Goal: Transaction & Acquisition: Purchase product/service

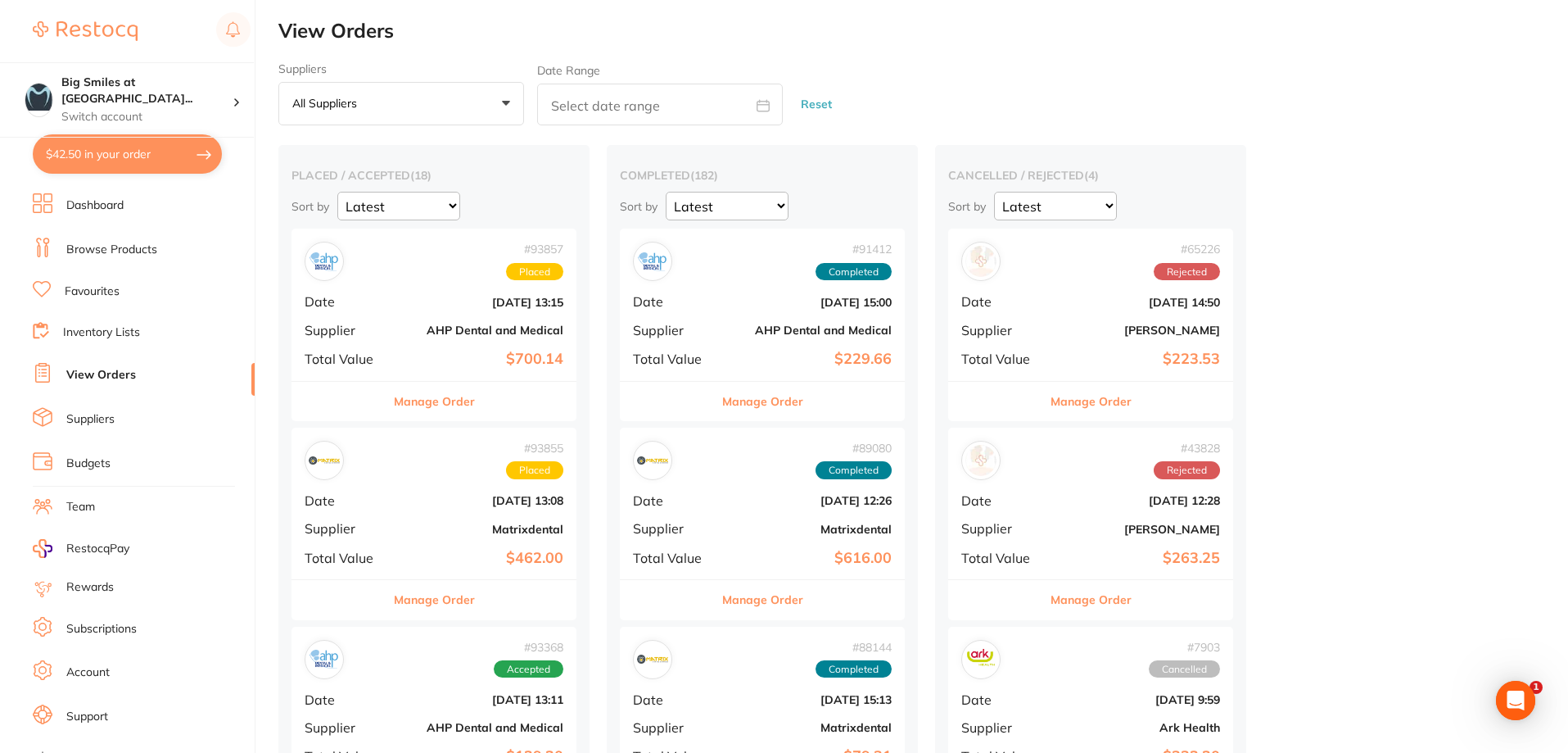
click at [91, 291] on link "Favourites" at bounding box center [92, 292] width 55 height 17
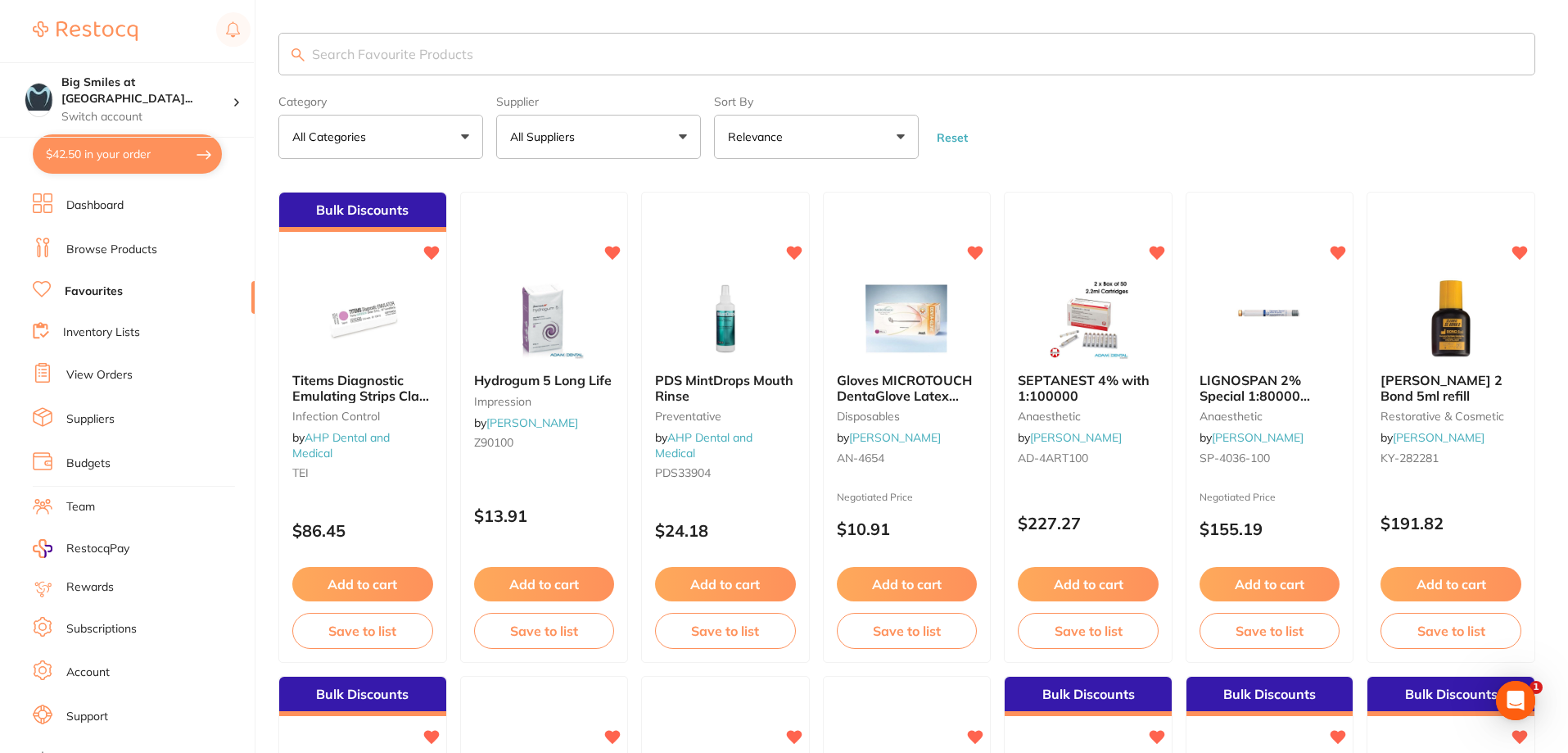
click at [399, 55] on input "search" at bounding box center [907, 54] width 1257 height 43
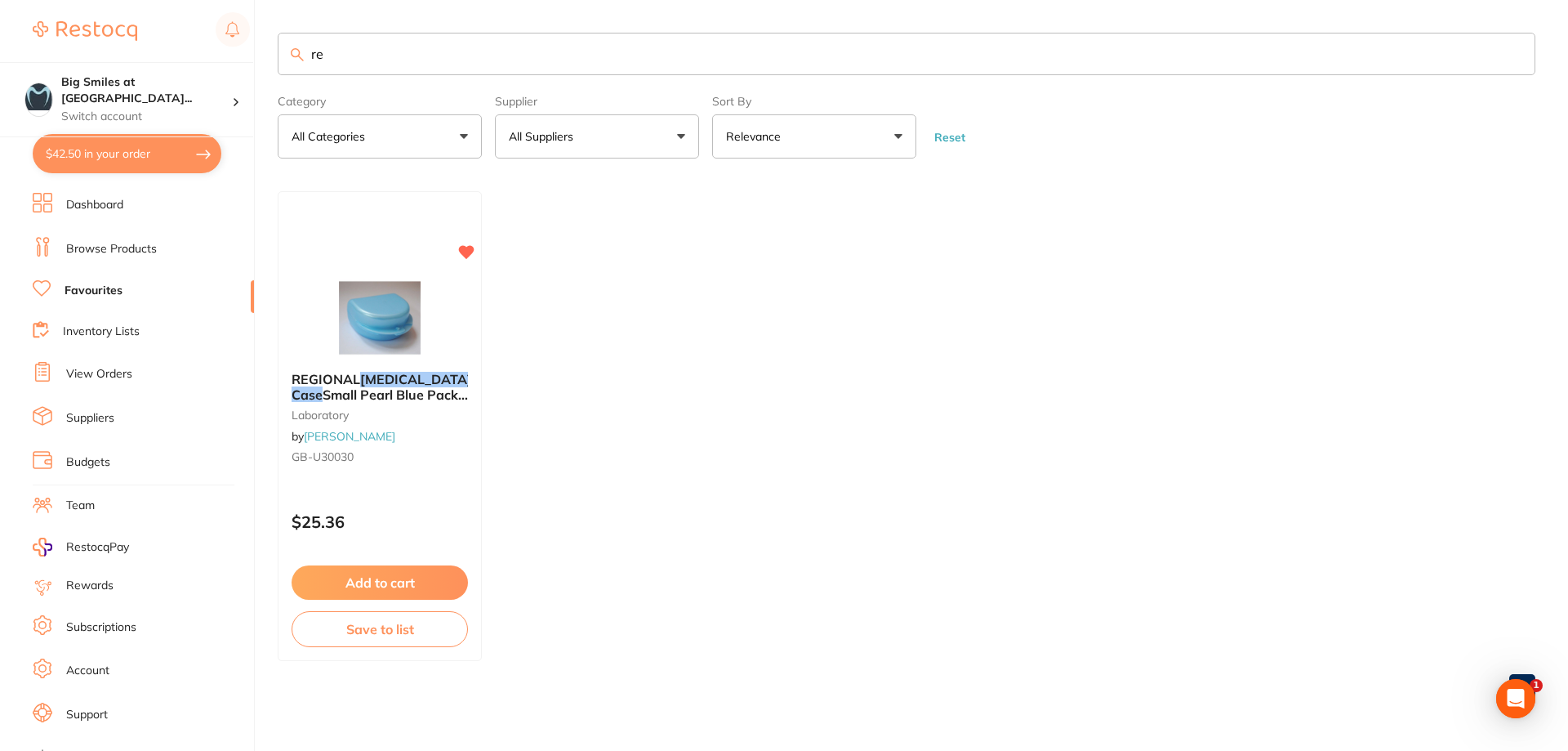
type input "r"
type input "case"
click at [90, 243] on link "Browse Products" at bounding box center [112, 249] width 90 height 17
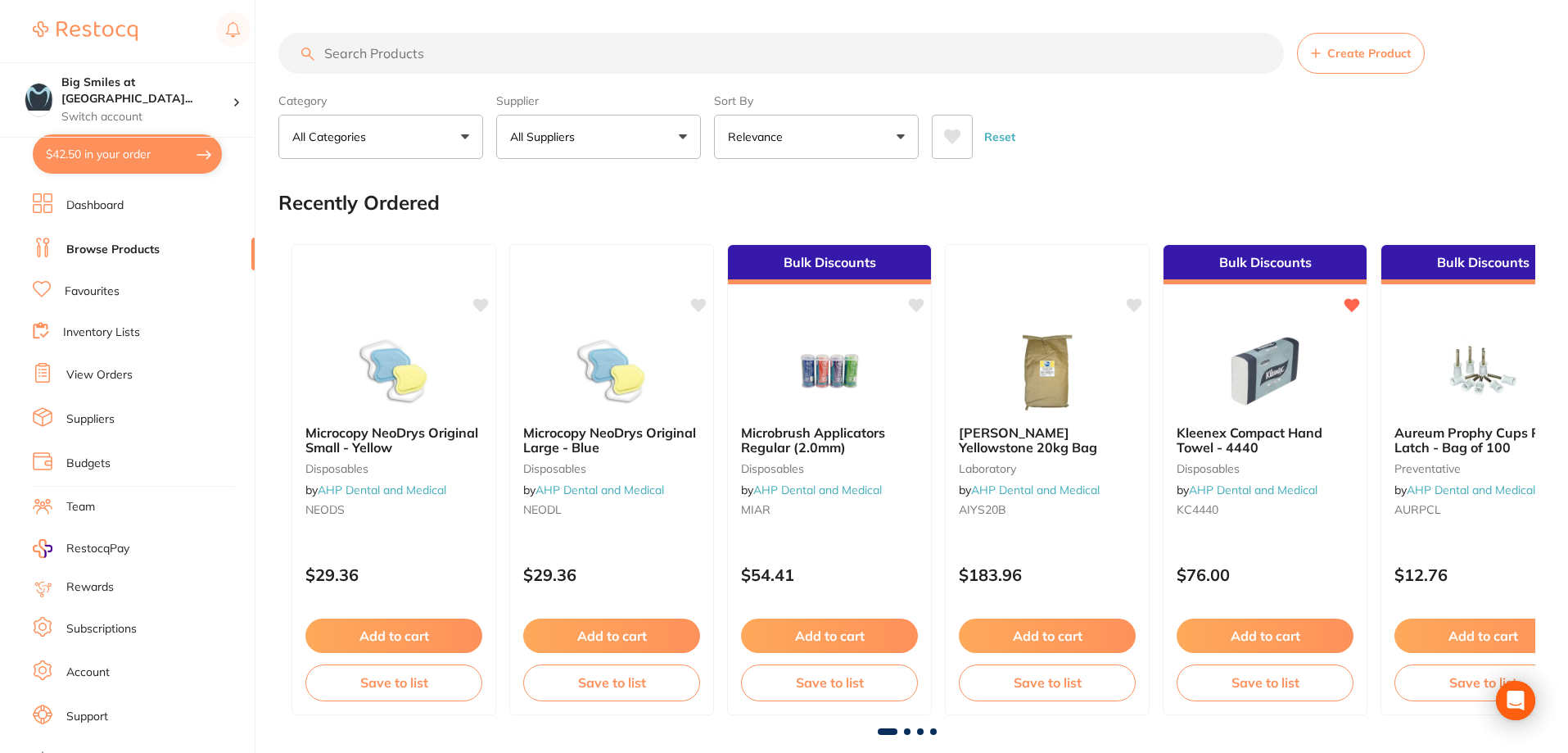
click at [403, 59] on input "search" at bounding box center [782, 53] width 1006 height 41
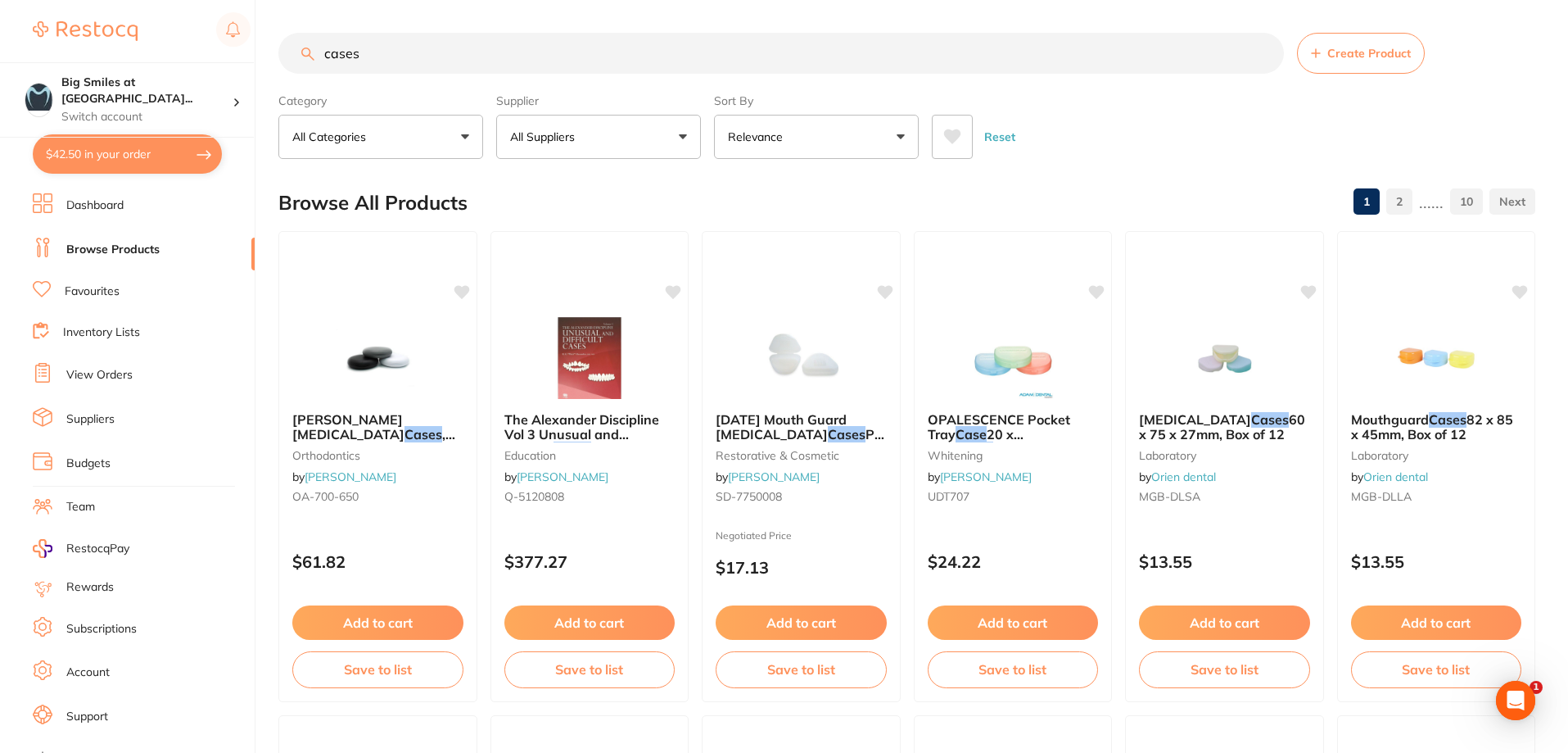
click at [688, 138] on button "All Suppliers" at bounding box center [598, 137] width 205 height 44
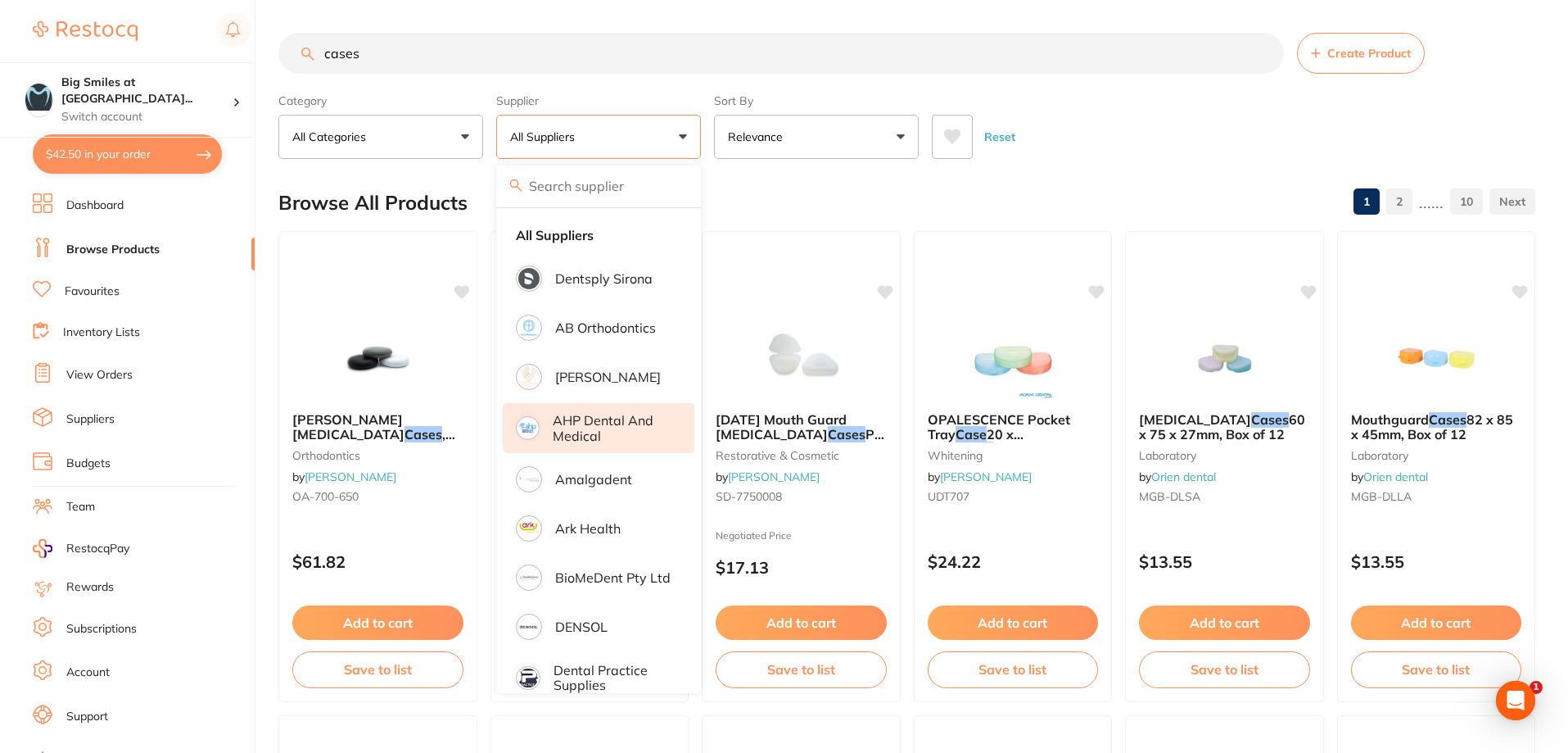
click at [566, 418] on p "AHP Dental and Medical" at bounding box center [612, 428] width 119 height 31
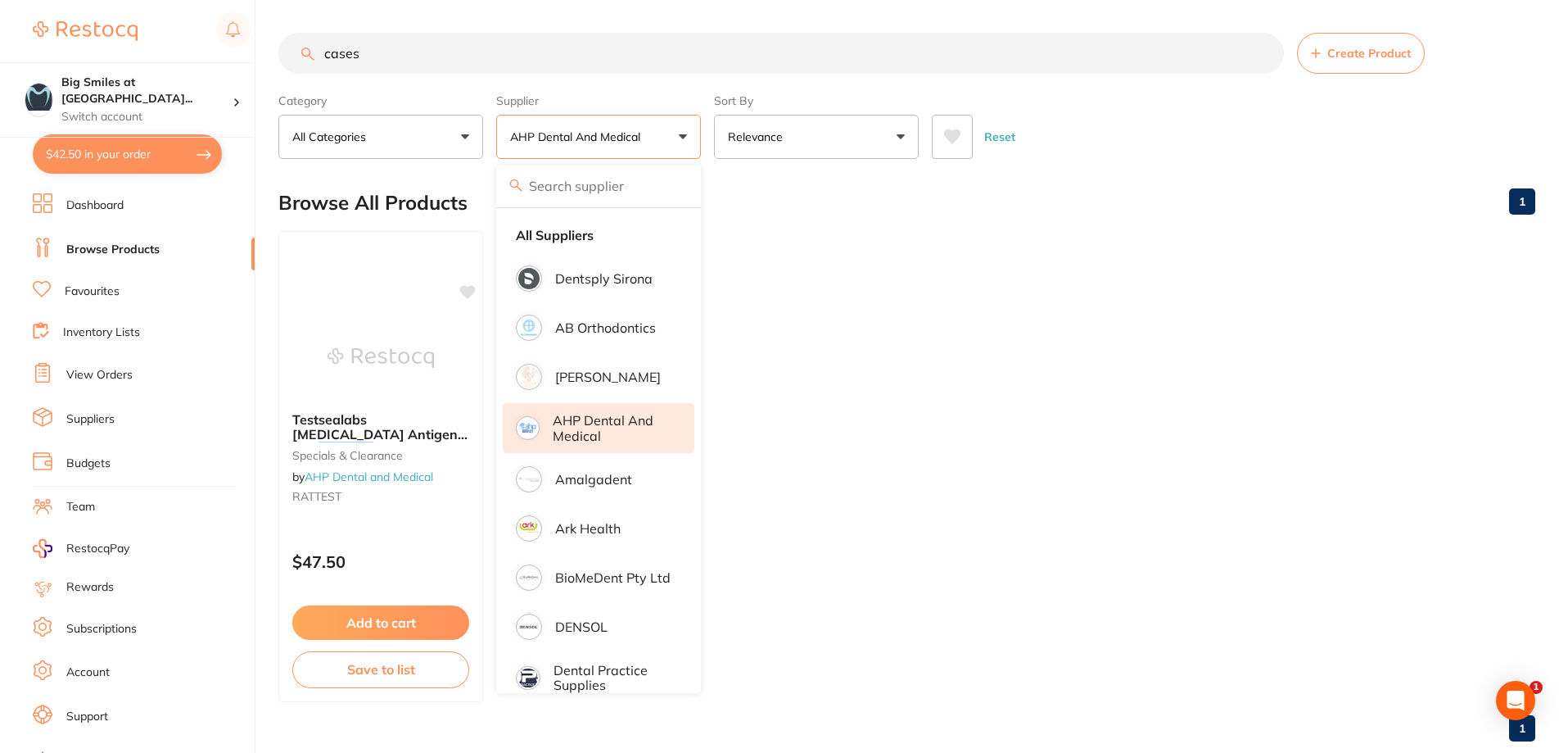
click at [1128, 251] on ul "Testsealabs [MEDICAL_DATA] Antigen Test Cassette (Nasal Swab) - Box of 20 speci…" at bounding box center [907, 466] width 1257 height 471
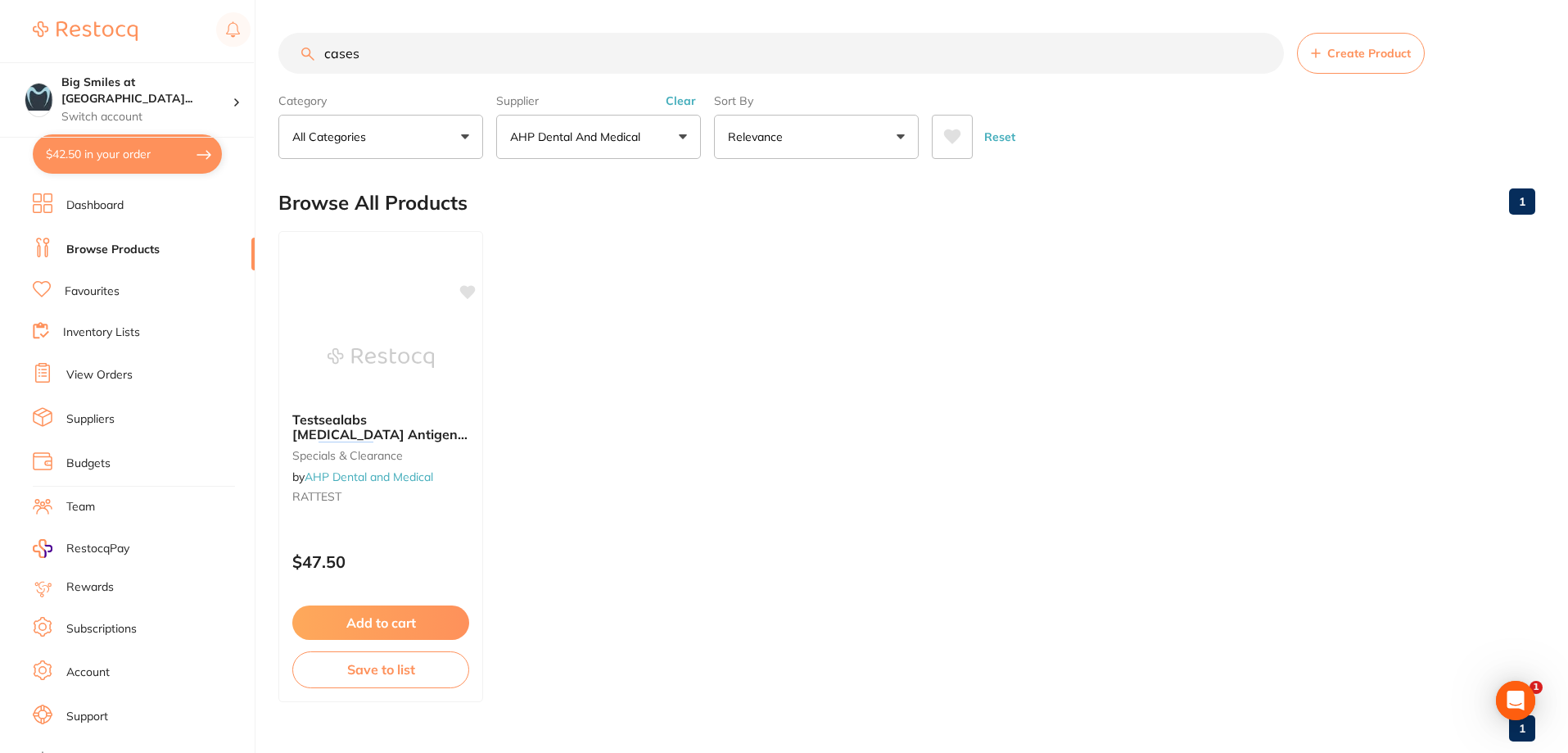
drag, startPoint x: 318, startPoint y: 428, endPoint x: 504, endPoint y: 402, distance: 187.8
click at [320, 428] on span "Testsealabs [MEDICAL_DATA] Antigen Test" at bounding box center [380, 434] width 175 height 46
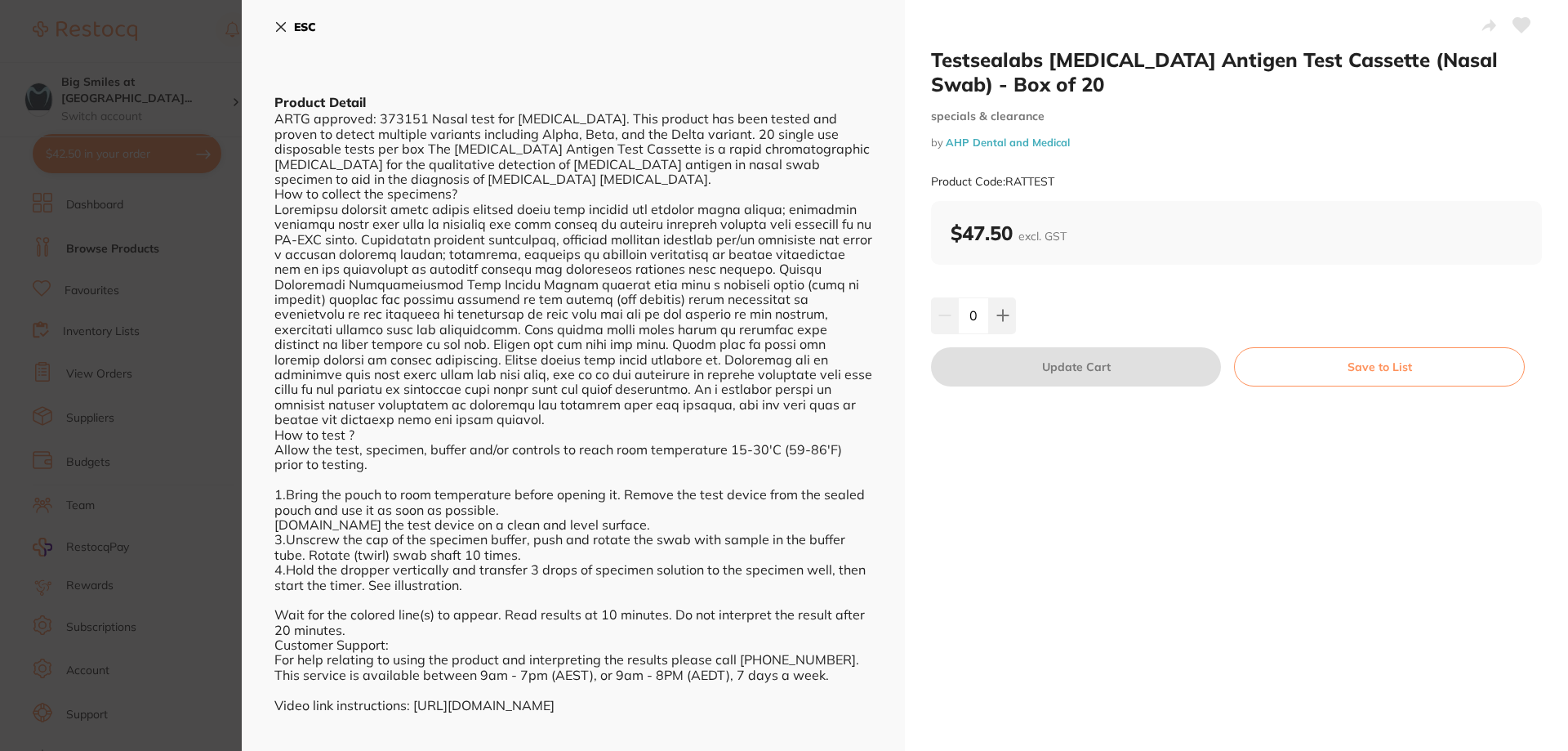
drag, startPoint x: 59, startPoint y: 270, endPoint x: 259, endPoint y: 228, distance: 204.4
click at [62, 272] on section "Testsealabs [MEDICAL_DATA] Antigen Test Cassette (Nasal Swab) - Box of 20 speci…" at bounding box center [784, 375] width 1568 height 751
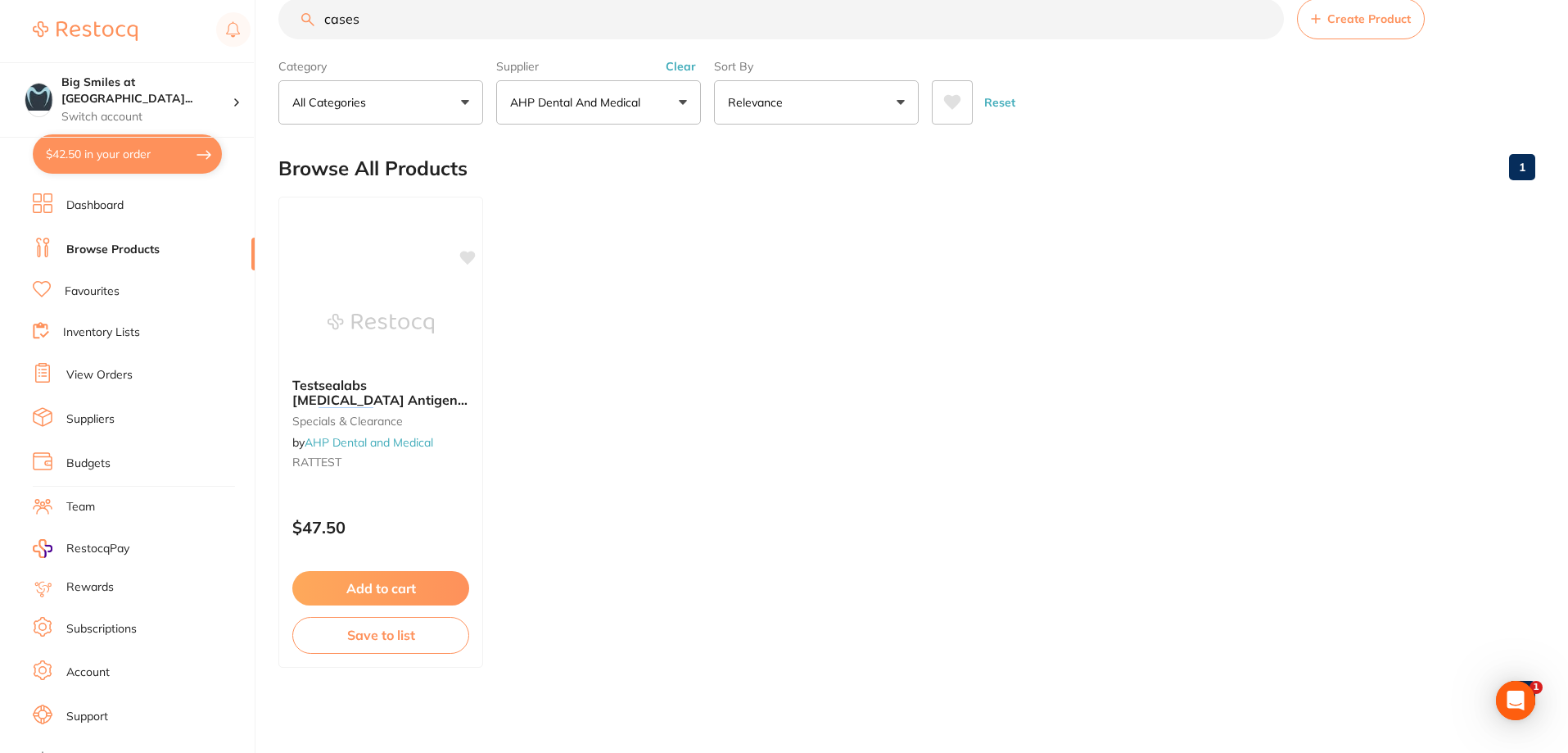
click at [398, 23] on input "cases" at bounding box center [782, 19] width 1006 height 41
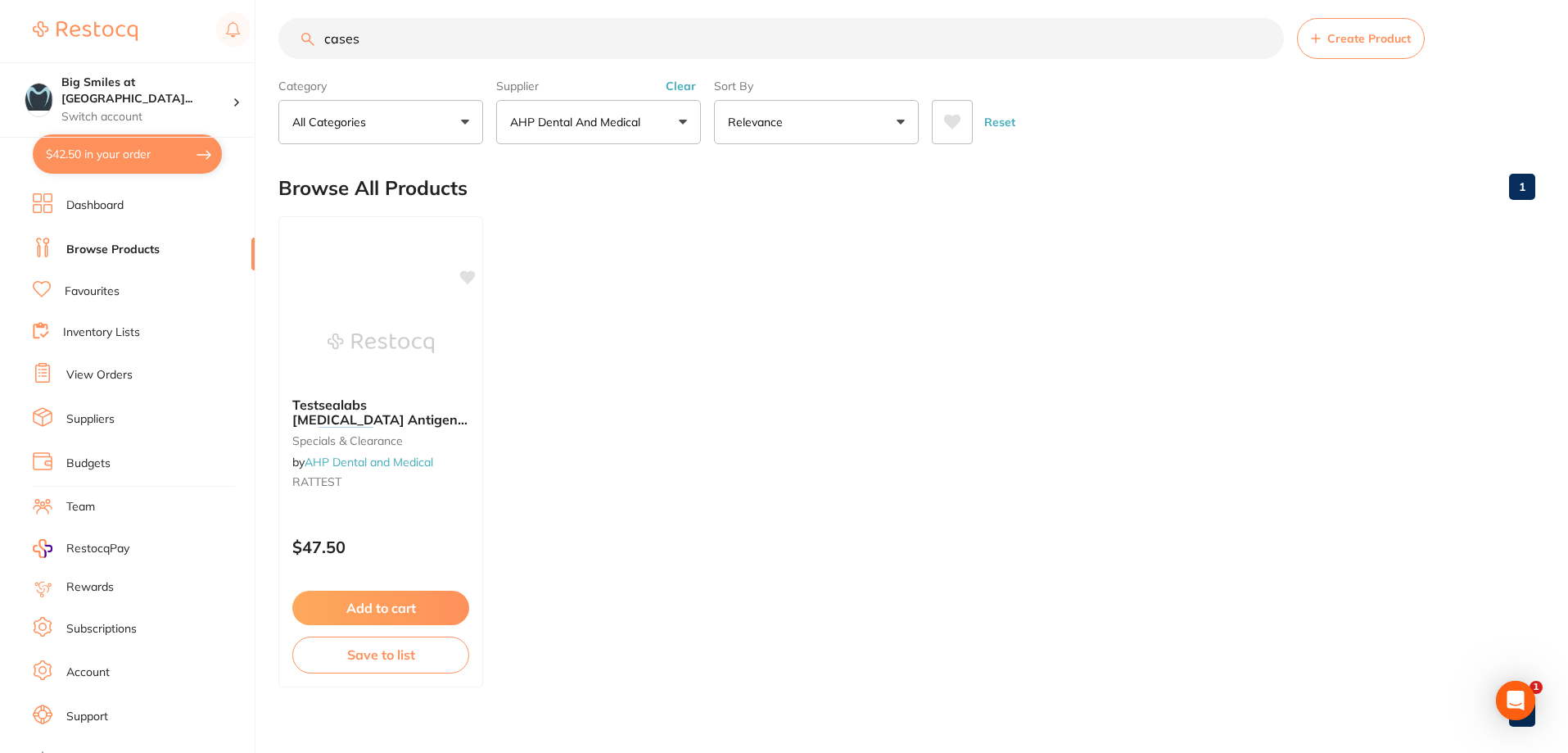
scroll to position [0, 0]
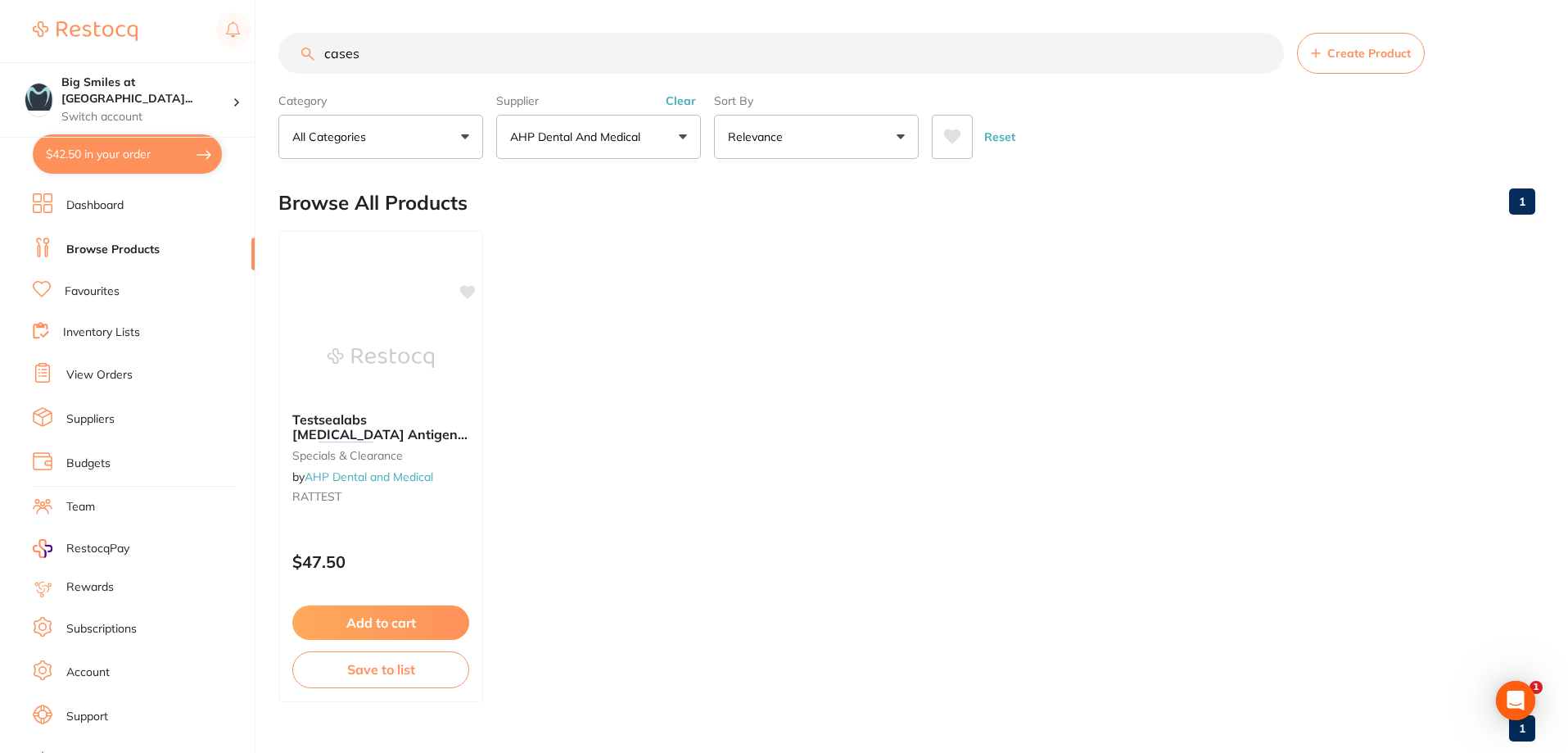
drag, startPoint x: 398, startPoint y: 23, endPoint x: 0, endPoint y: 6, distance: 398.4
click at [0, 6] on div "$42.50 Big Smiles at [GEOGRAPHIC_DATA]... Switch account Big Smiles at [GEOGRAP…" at bounding box center [784, 376] width 1568 height 753
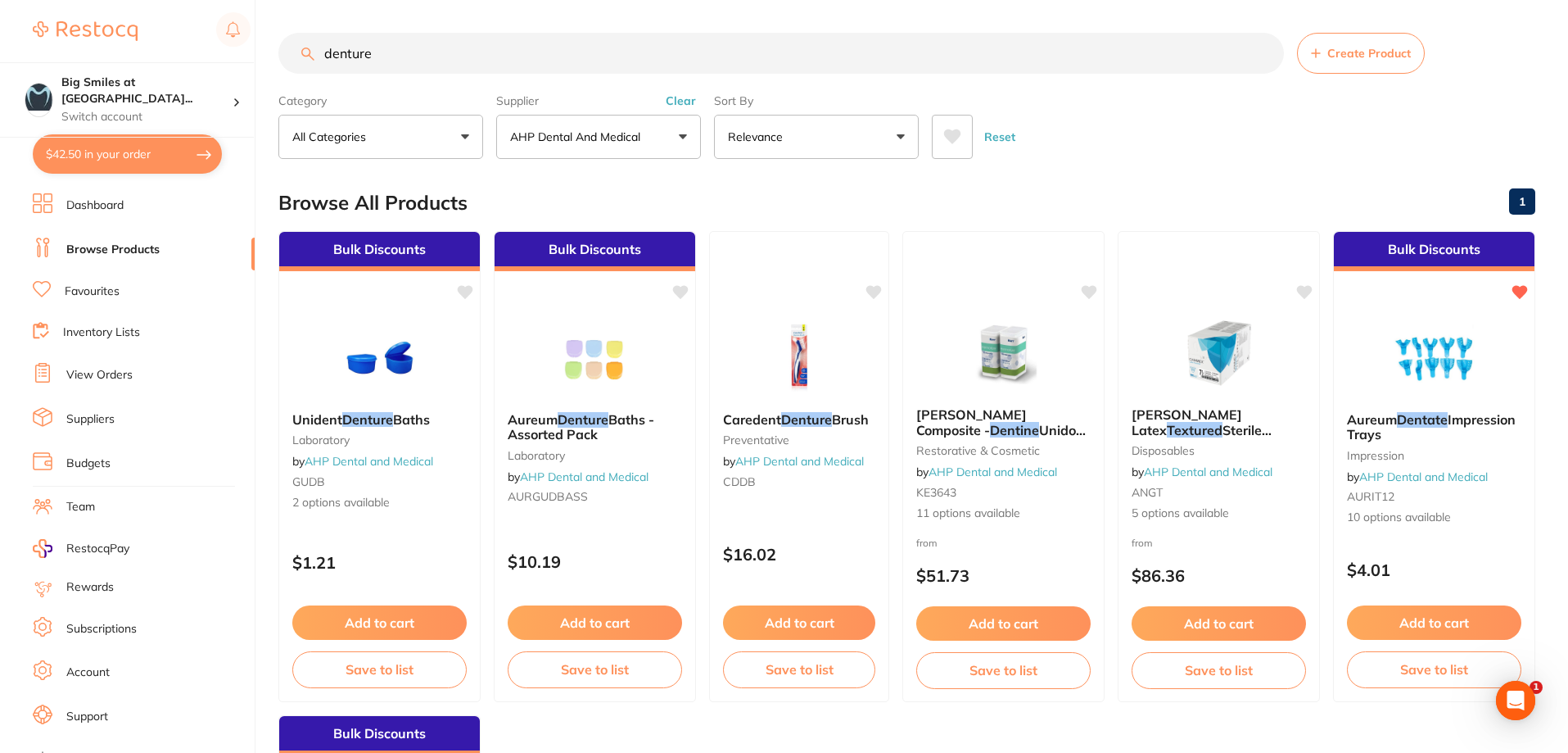
type input "denture"
click at [600, 144] on p "AHP Dental and Medical" at bounding box center [579, 137] width 137 height 17
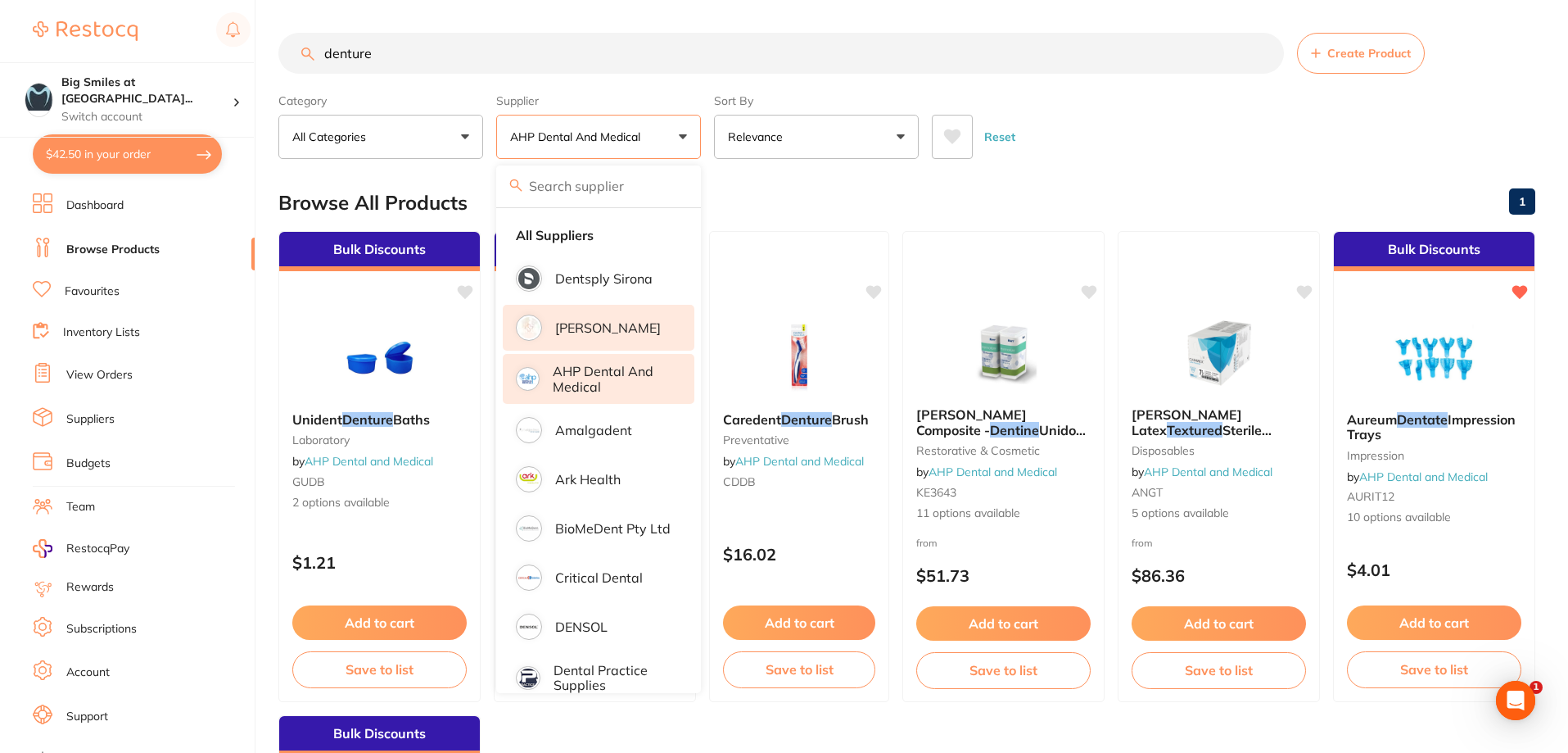
drag, startPoint x: 598, startPoint y: 386, endPoint x: 608, endPoint y: 348, distance: 39.3
click at [598, 385] on p "AHP Dental and Medical" at bounding box center [612, 379] width 119 height 31
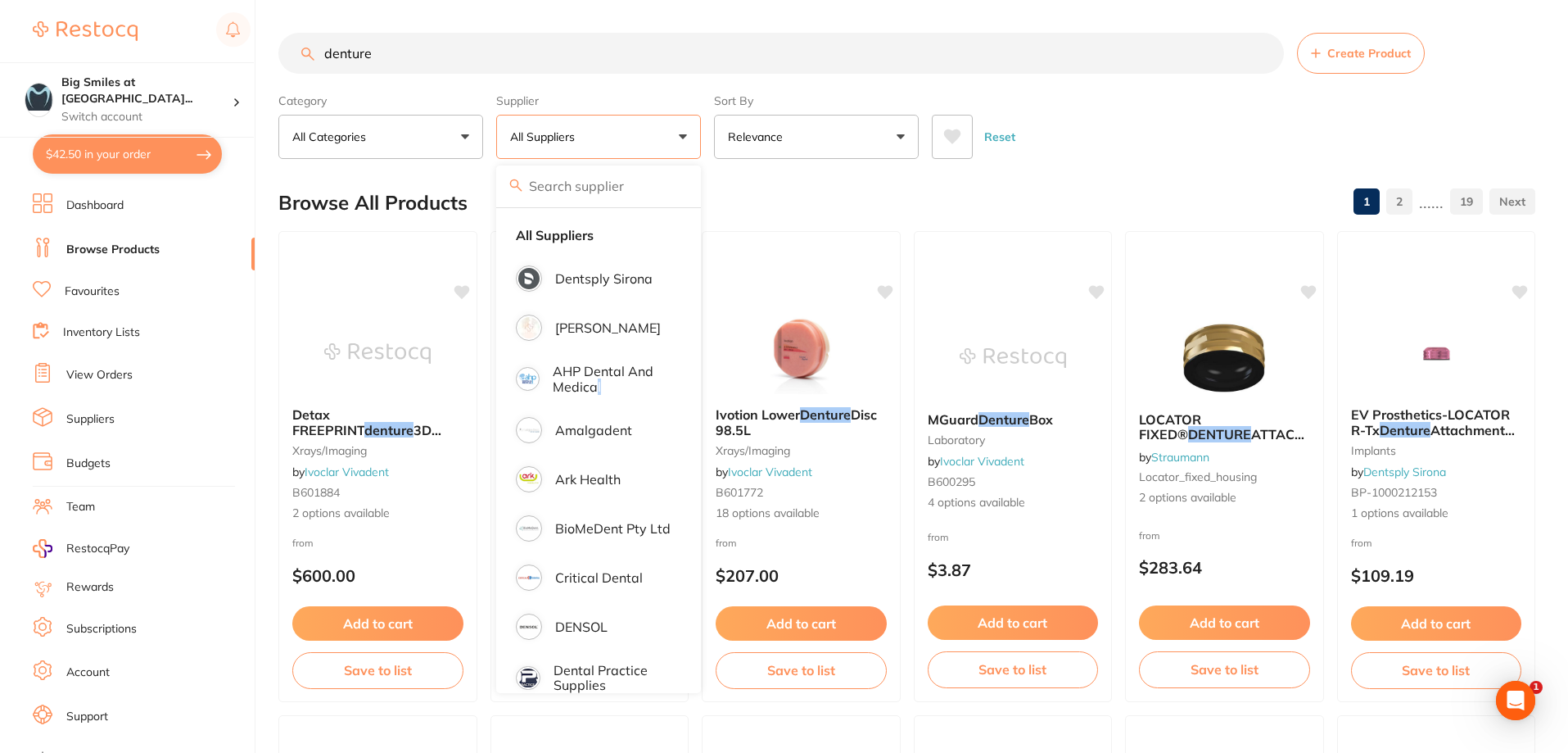
click at [1072, 138] on div "Reset" at bounding box center [1227, 131] width 591 height 57
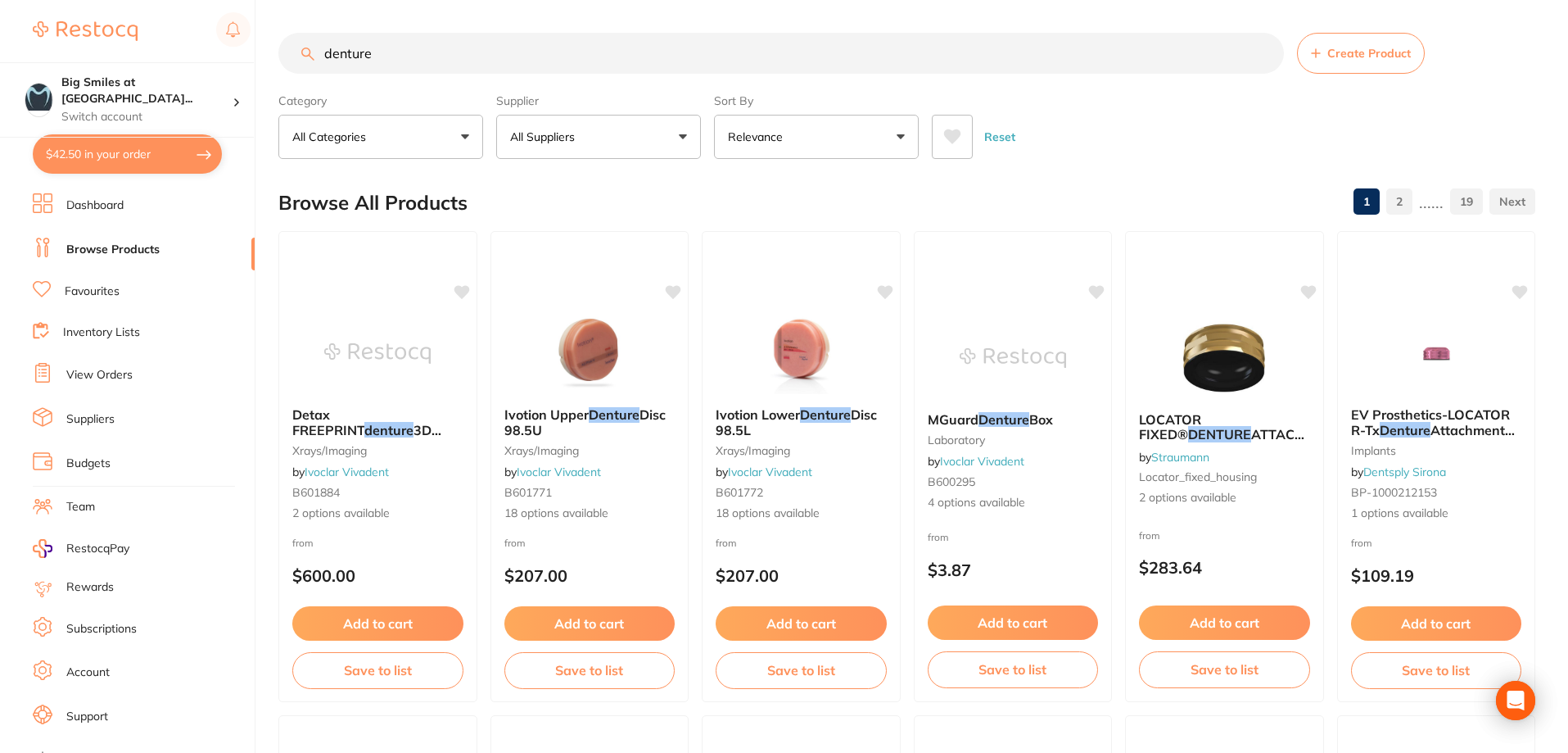
click at [846, 198] on div "Browse All Products 1 2 ...... 19" at bounding box center [907, 202] width 1257 height 55
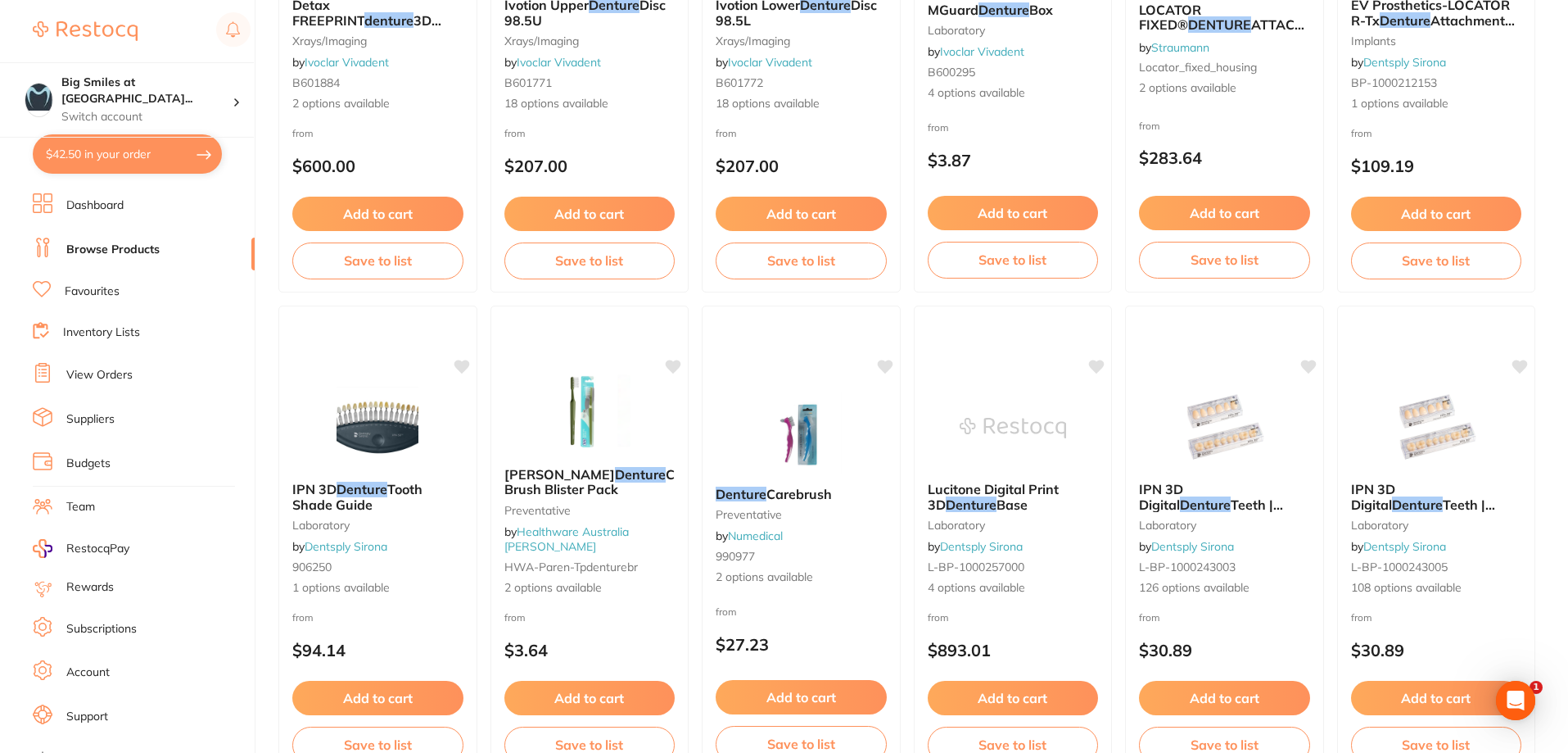
scroll to position [901, 0]
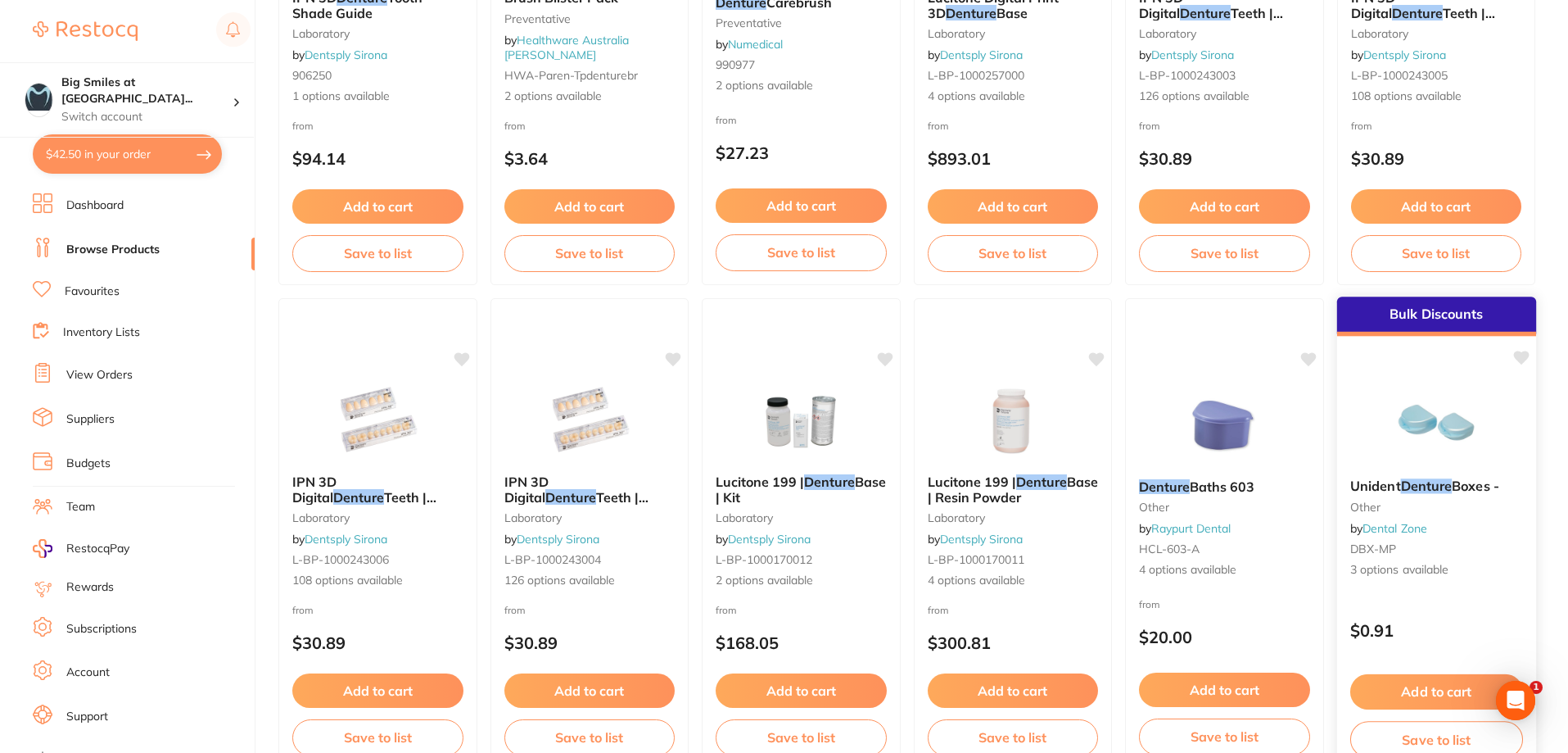
click at [1461, 486] on span "Boxes -" at bounding box center [1475, 486] width 47 height 17
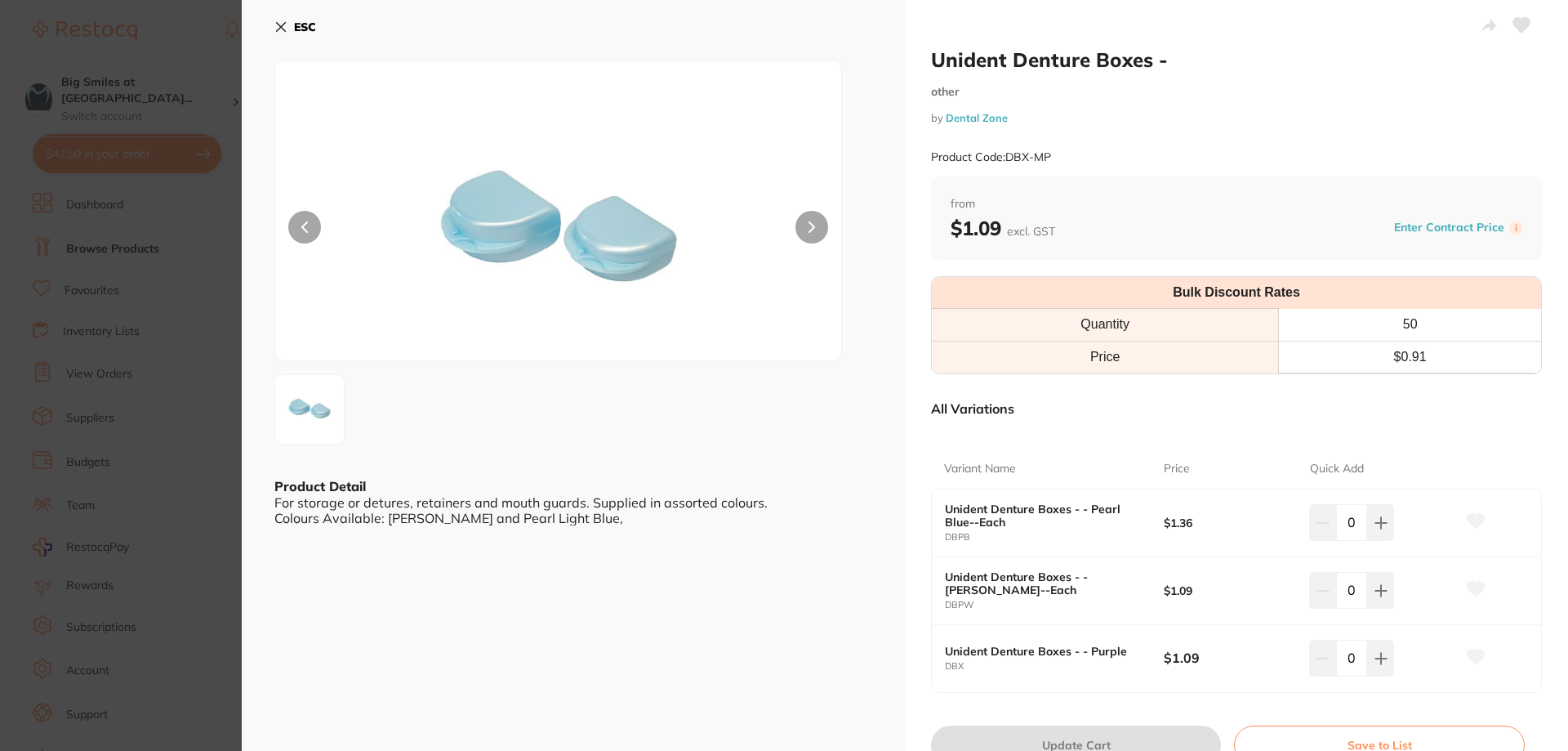
click at [803, 223] on button at bounding box center [811, 226] width 32 height 32
click at [1377, 594] on icon at bounding box center [1380, 589] width 10 height 10
click at [1376, 594] on icon at bounding box center [1381, 590] width 13 height 13
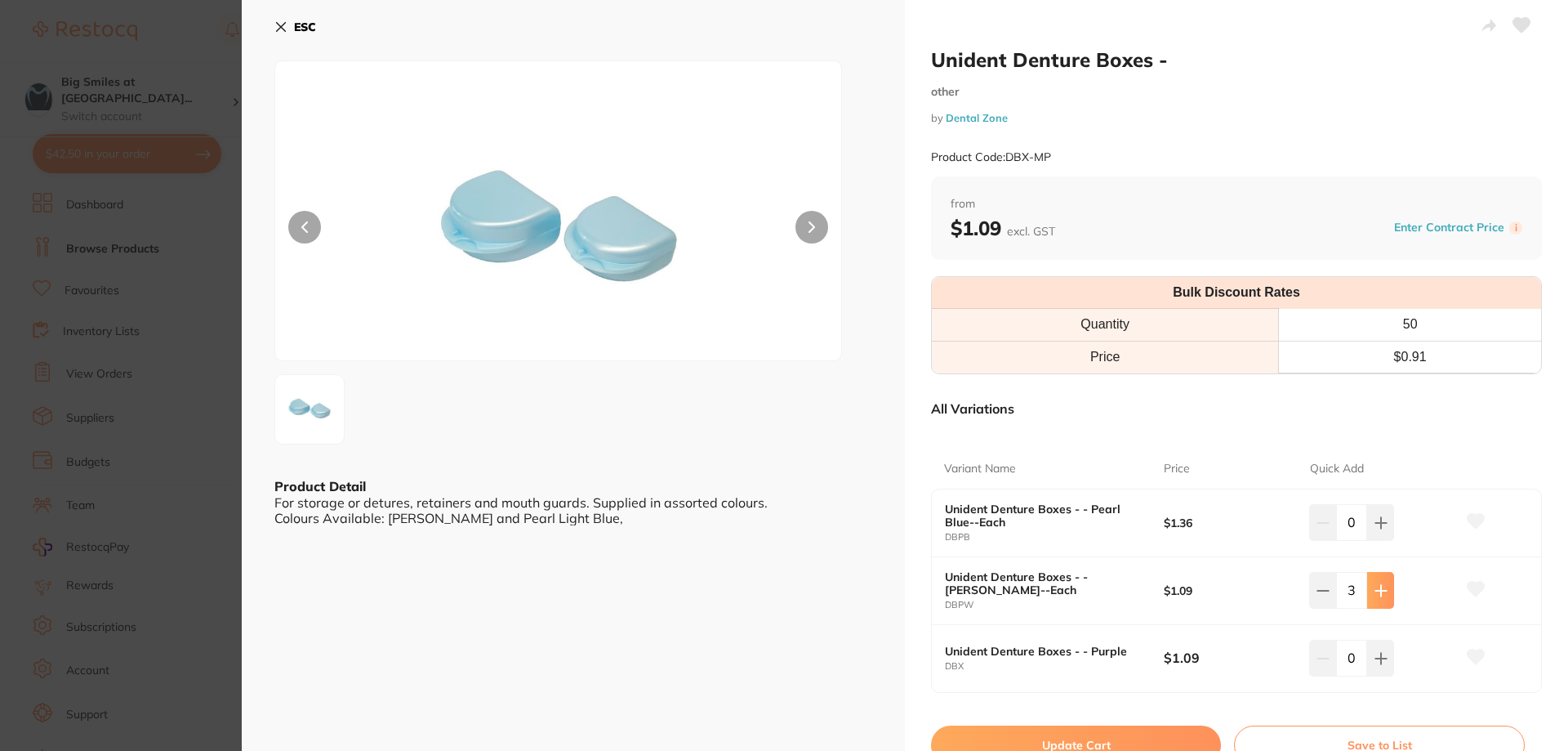
click at [1377, 589] on icon at bounding box center [1380, 589] width 10 height 10
type input "5"
click at [1379, 518] on icon at bounding box center [1381, 523] width 13 height 13
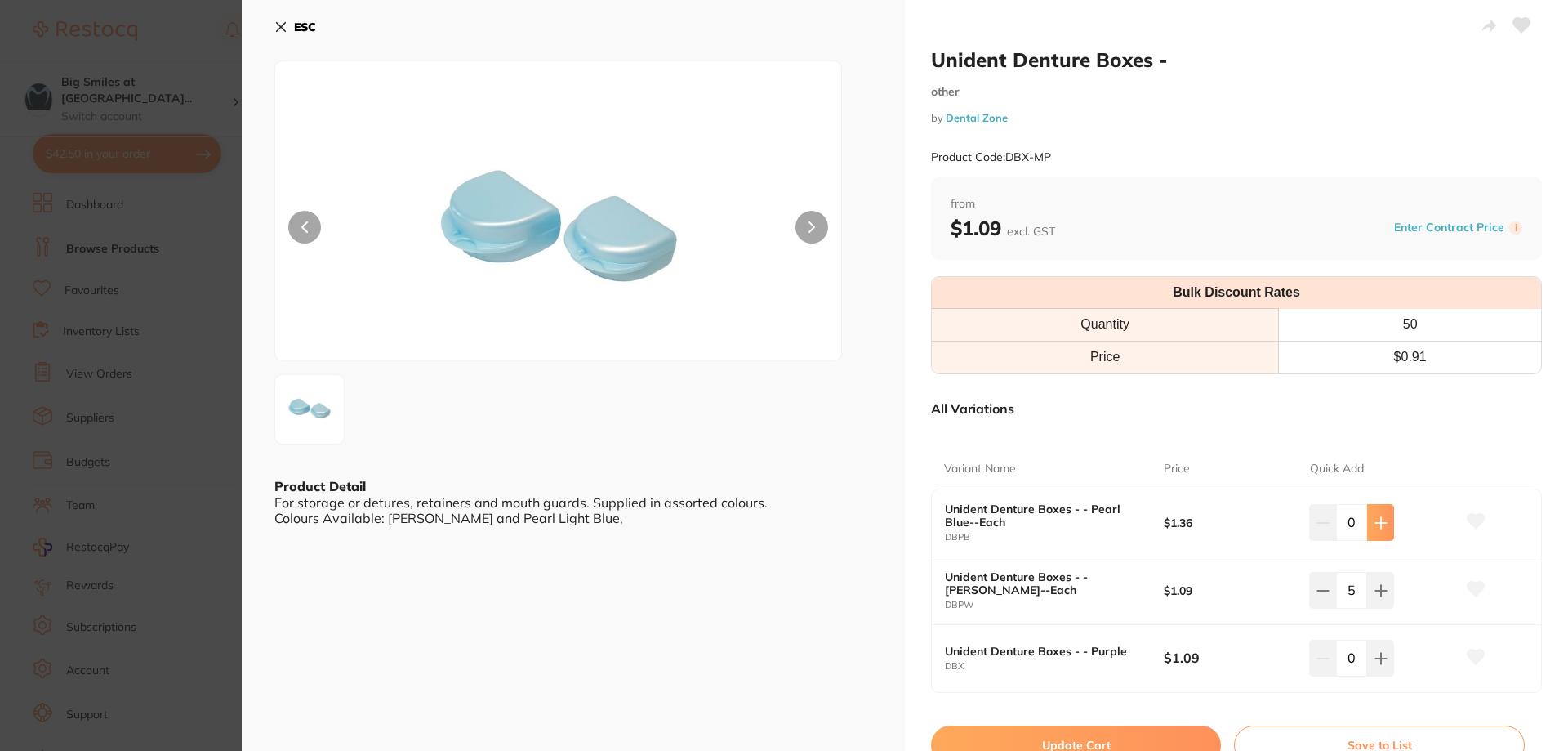
click at [1379, 518] on icon at bounding box center [1381, 523] width 13 height 13
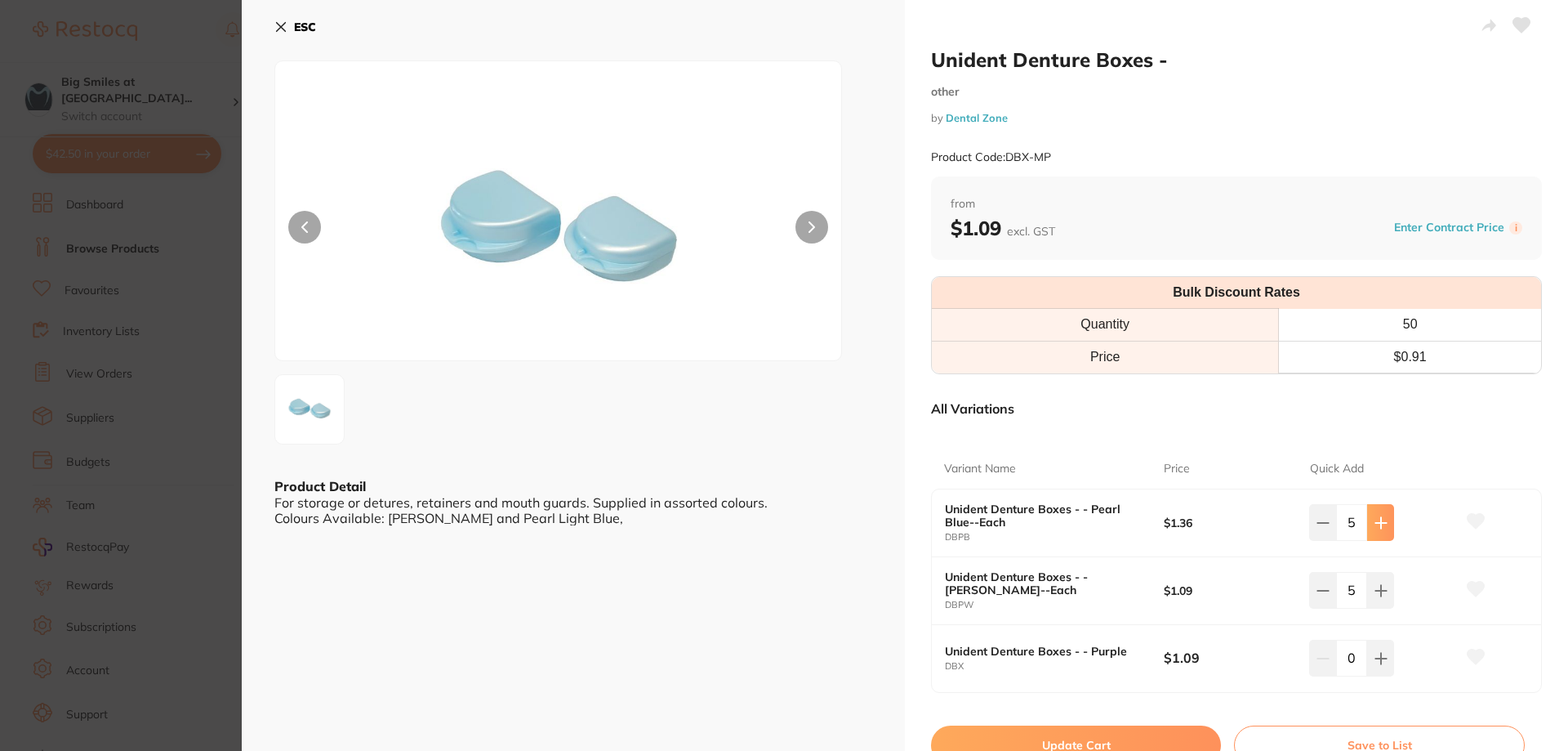
click at [1379, 518] on icon at bounding box center [1381, 523] width 13 height 13
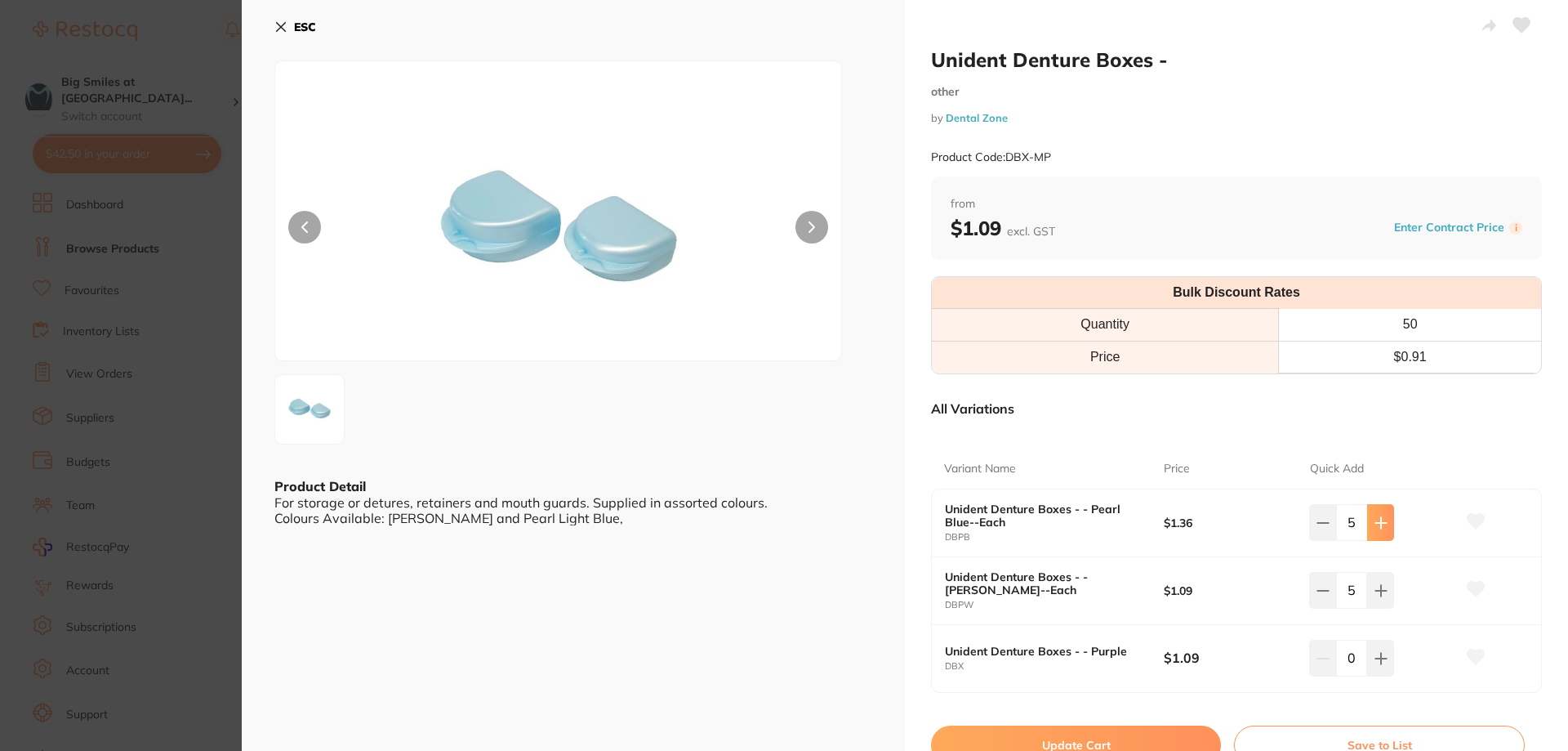
click at [1379, 518] on icon at bounding box center [1381, 523] width 13 height 13
click at [1321, 526] on icon at bounding box center [1322, 523] width 13 height 13
type input "10"
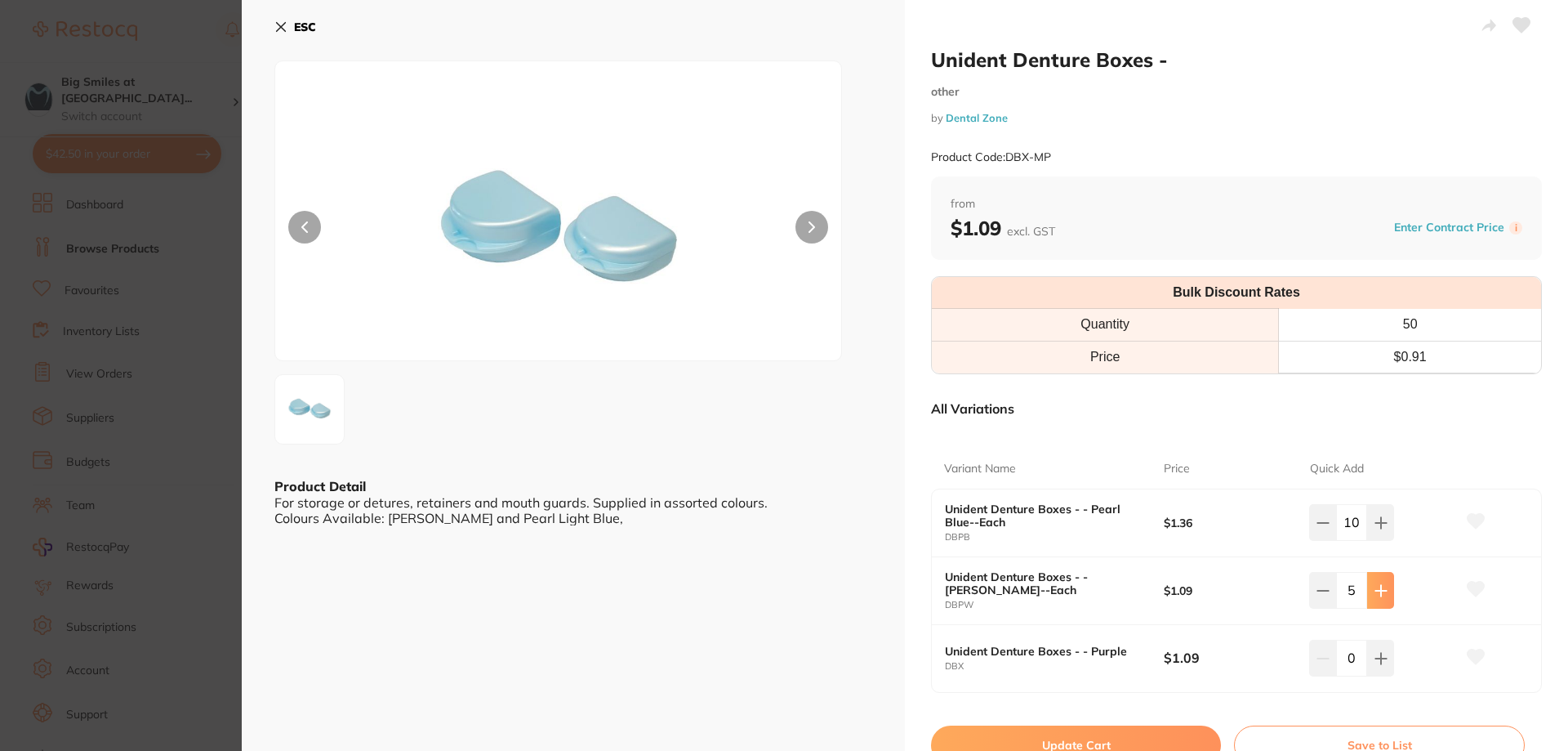
click at [1385, 589] on button at bounding box center [1380, 589] width 27 height 36
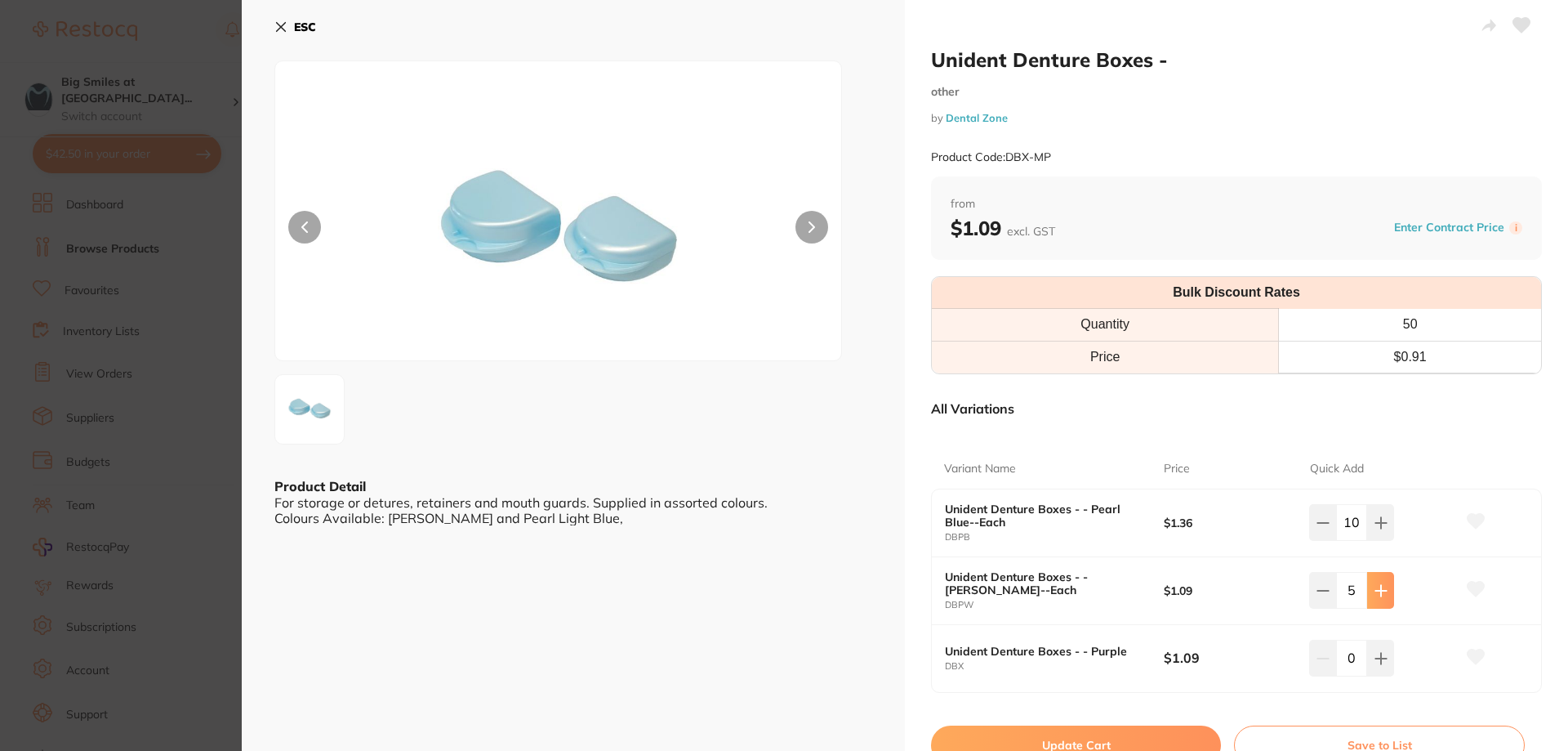
type input "10"
click at [1476, 526] on icon at bounding box center [1475, 521] width 18 height 17
click at [1469, 587] on icon at bounding box center [1476, 589] width 18 height 15
click at [1049, 732] on button "Update Cart" at bounding box center [1076, 745] width 290 height 39
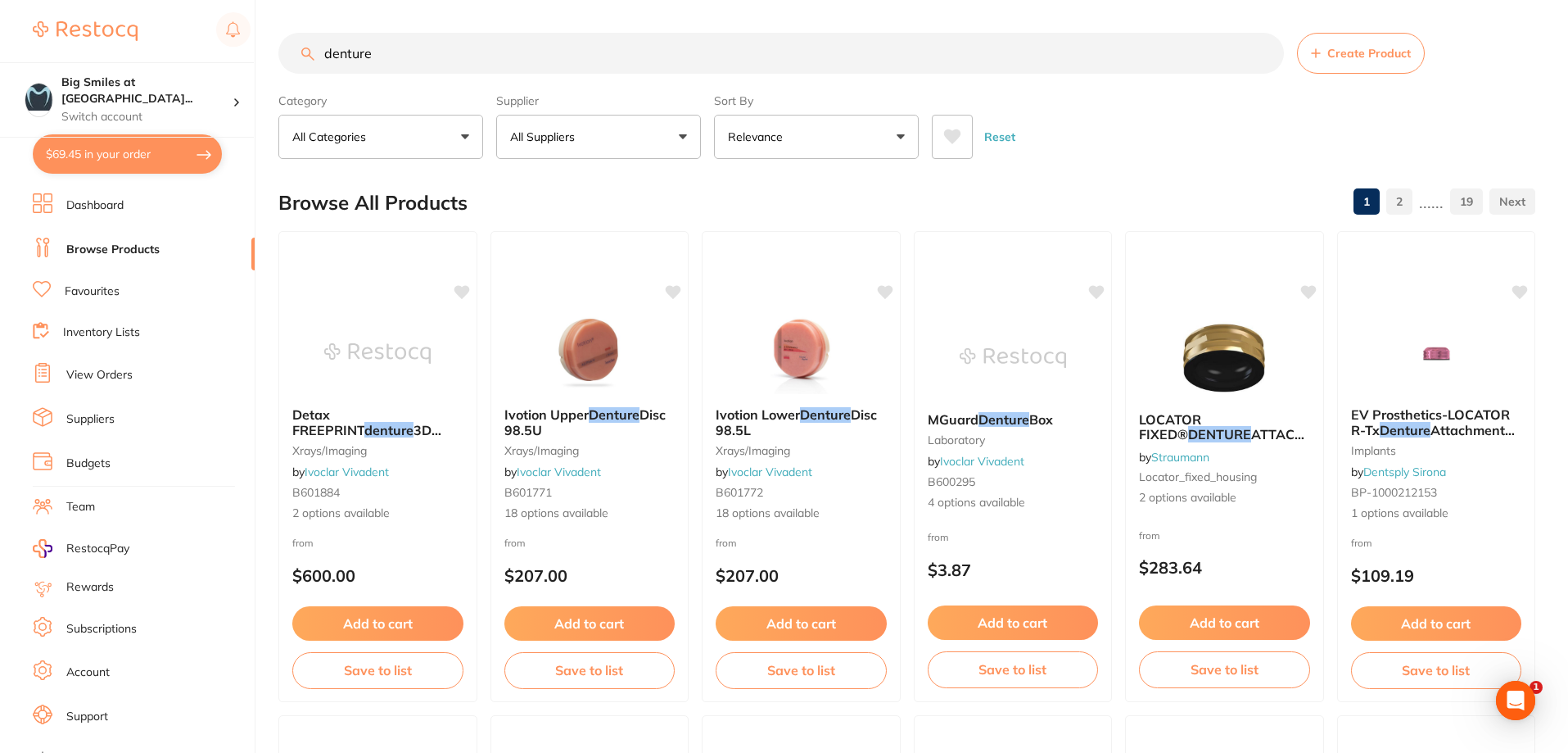
click at [582, 120] on button "All Suppliers" at bounding box center [598, 137] width 205 height 44
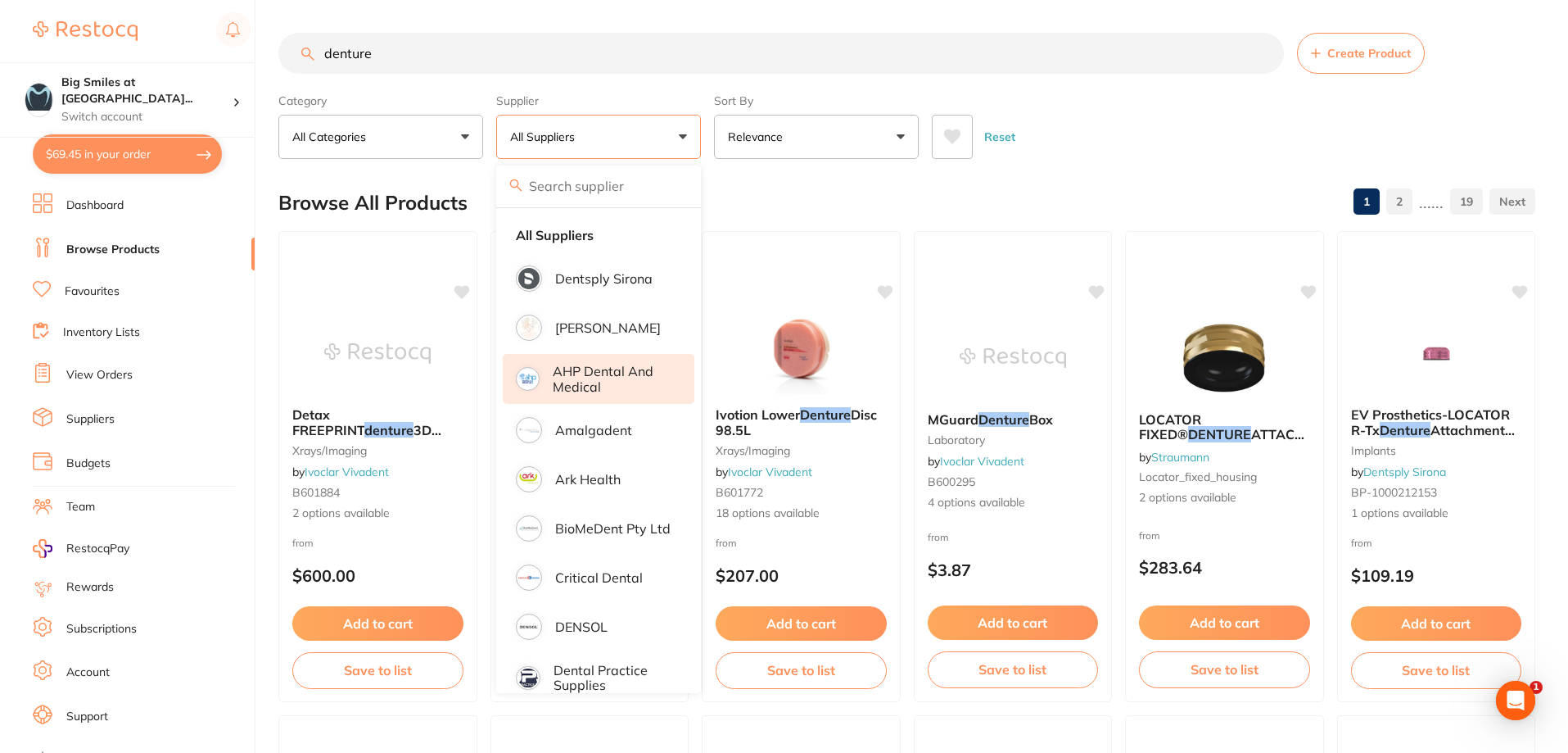
click at [605, 385] on p "AHP Dental and Medical" at bounding box center [612, 379] width 119 height 31
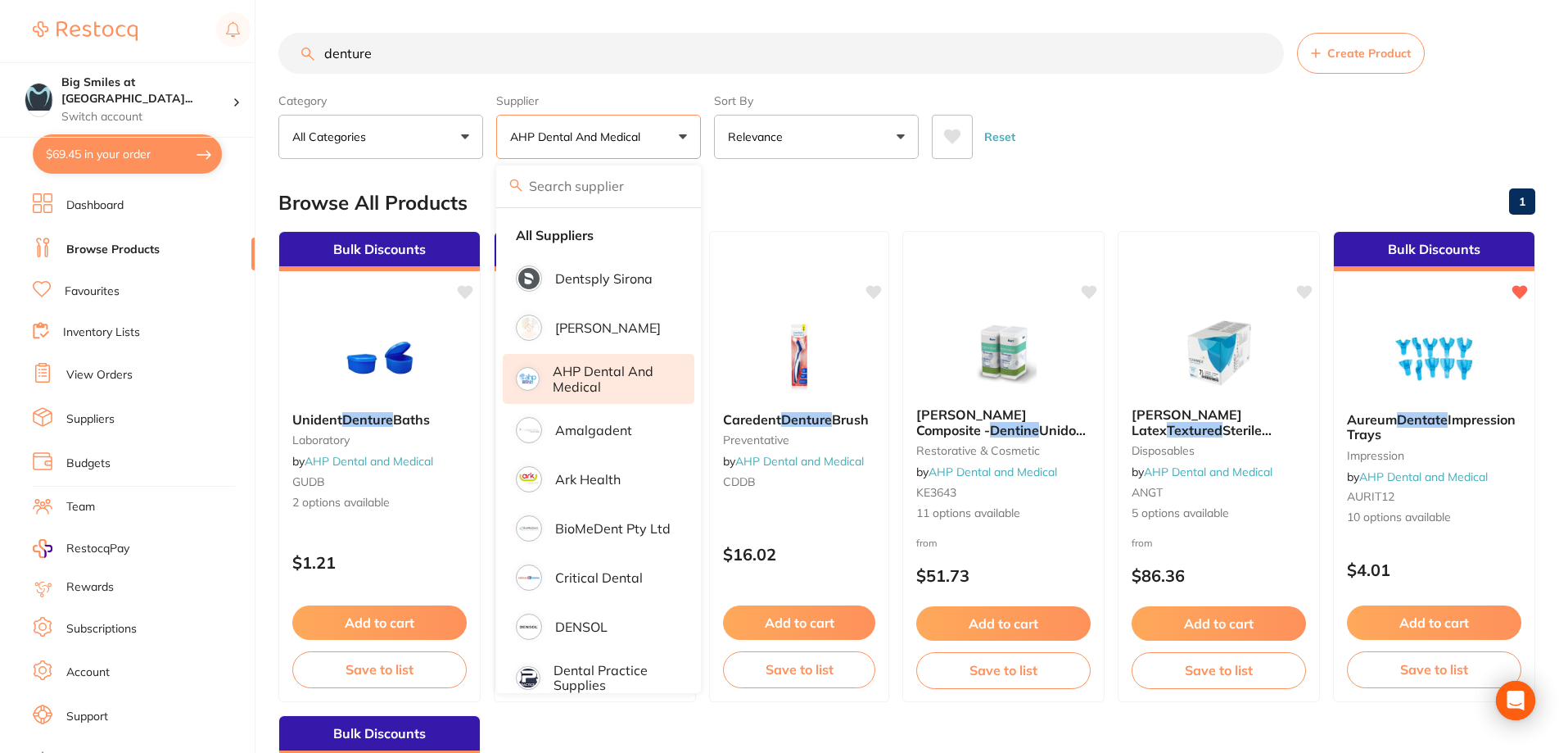
drag, startPoint x: 1137, startPoint y: 128, endPoint x: 1092, endPoint y: 159, distance: 54.6
click at [1138, 127] on div "Reset" at bounding box center [1227, 131] width 591 height 57
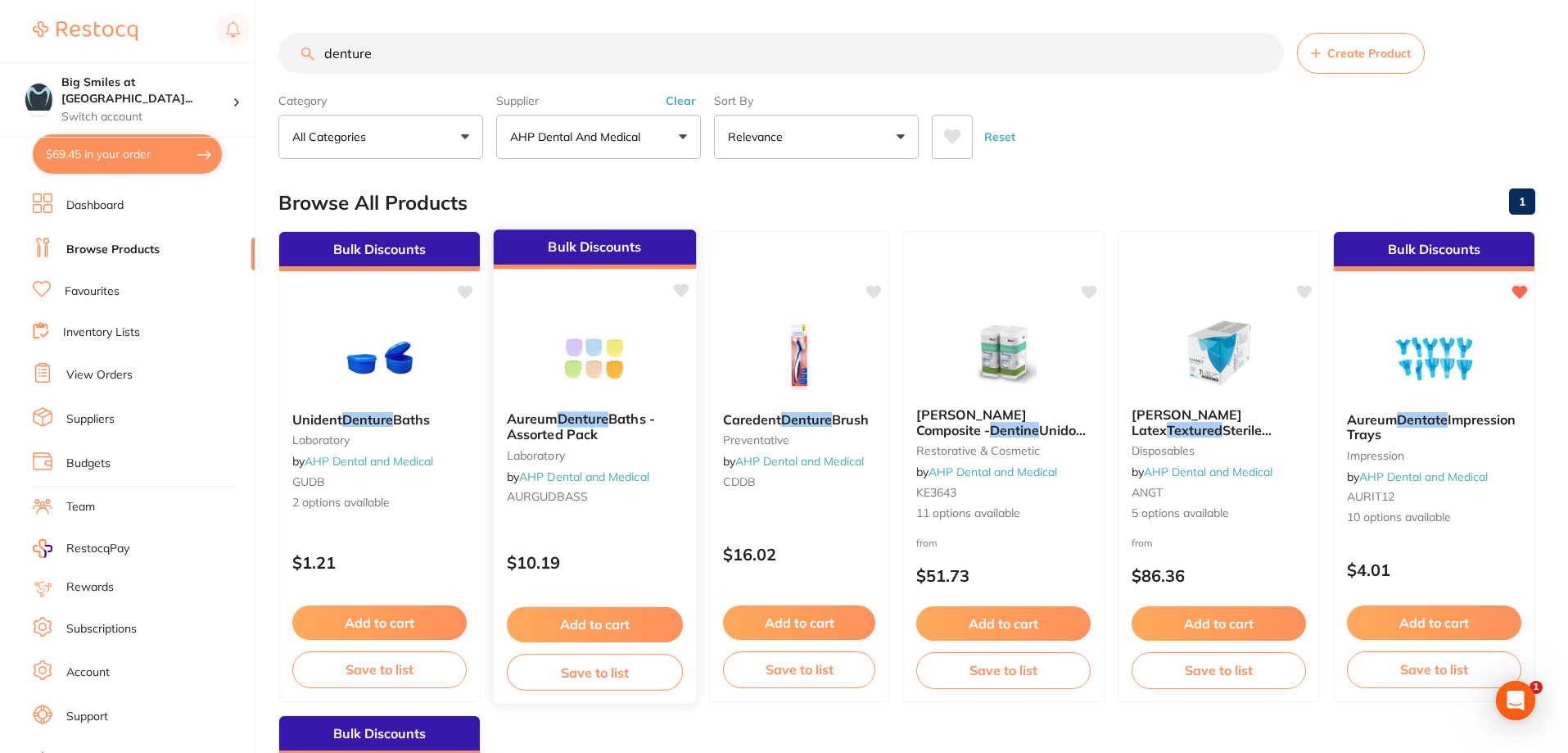
click at [569, 414] on em "Denture" at bounding box center [583, 419] width 52 height 17
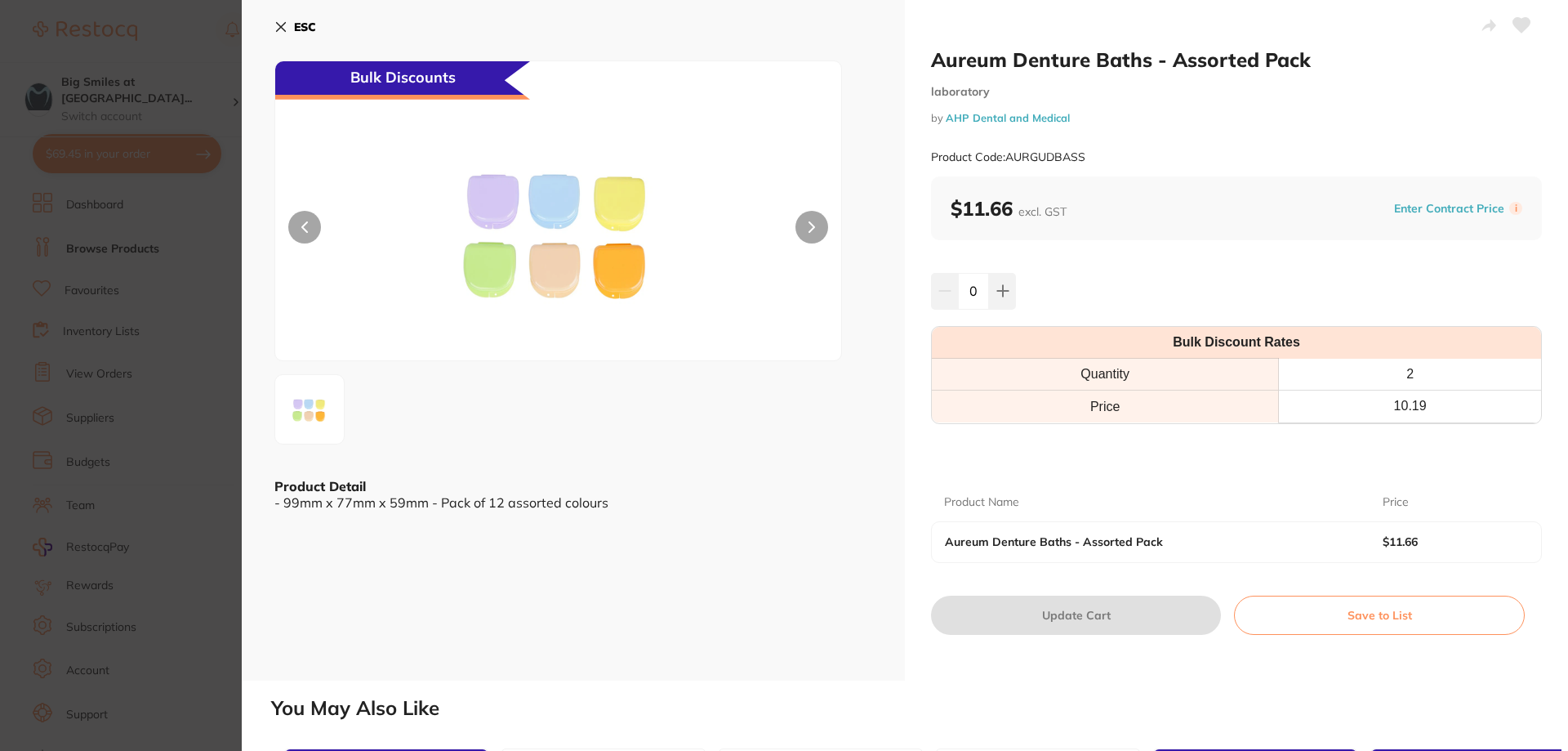
click at [809, 222] on icon at bounding box center [811, 227] width 6 height 11
click at [809, 225] on icon at bounding box center [811, 227] width 6 height 11
click at [285, 21] on icon at bounding box center [281, 27] width 13 height 13
